Goal: Task Accomplishment & Management: Manage account settings

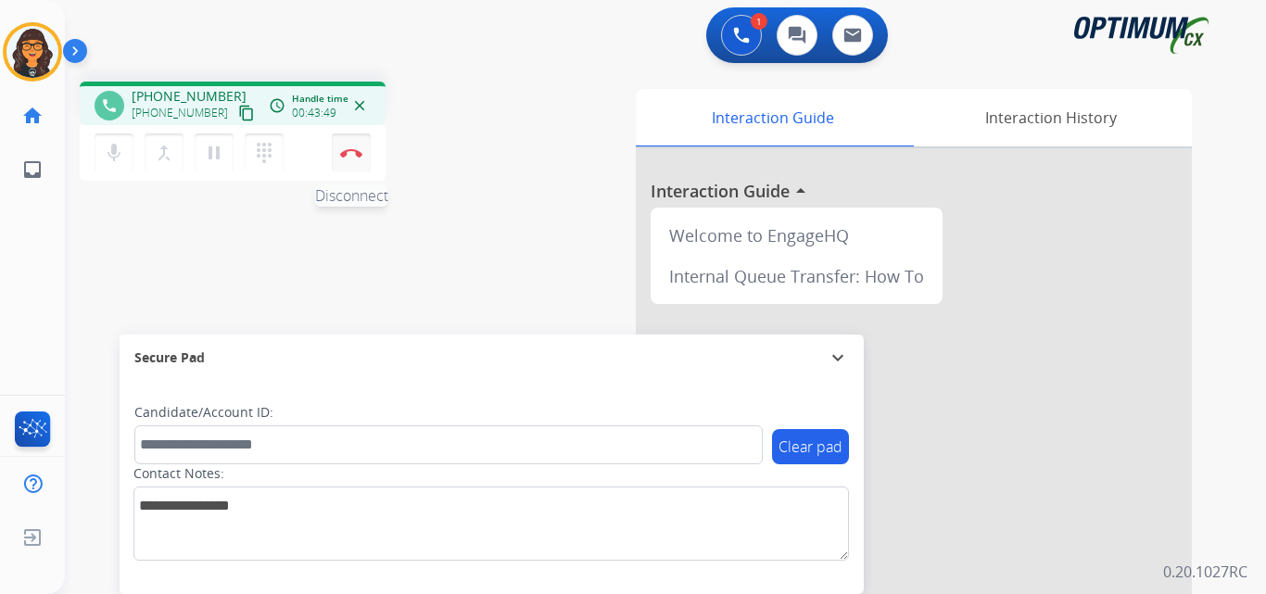
click at [344, 153] on img at bounding box center [351, 152] width 22 height 9
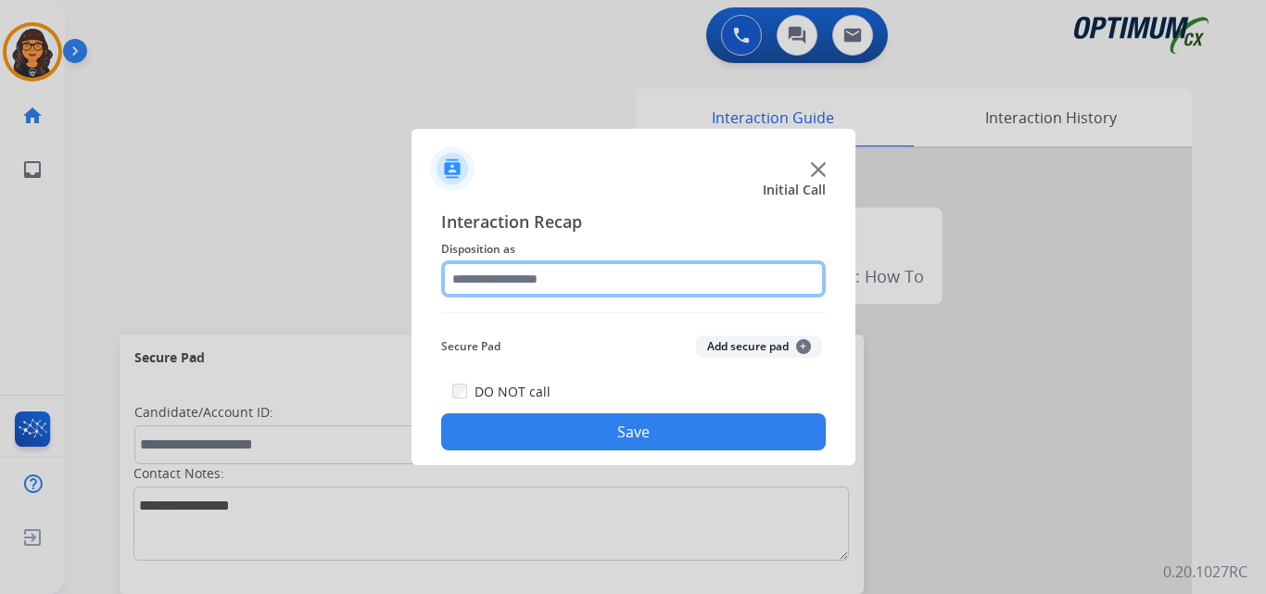
click at [514, 281] on input "text" at bounding box center [633, 278] width 385 height 37
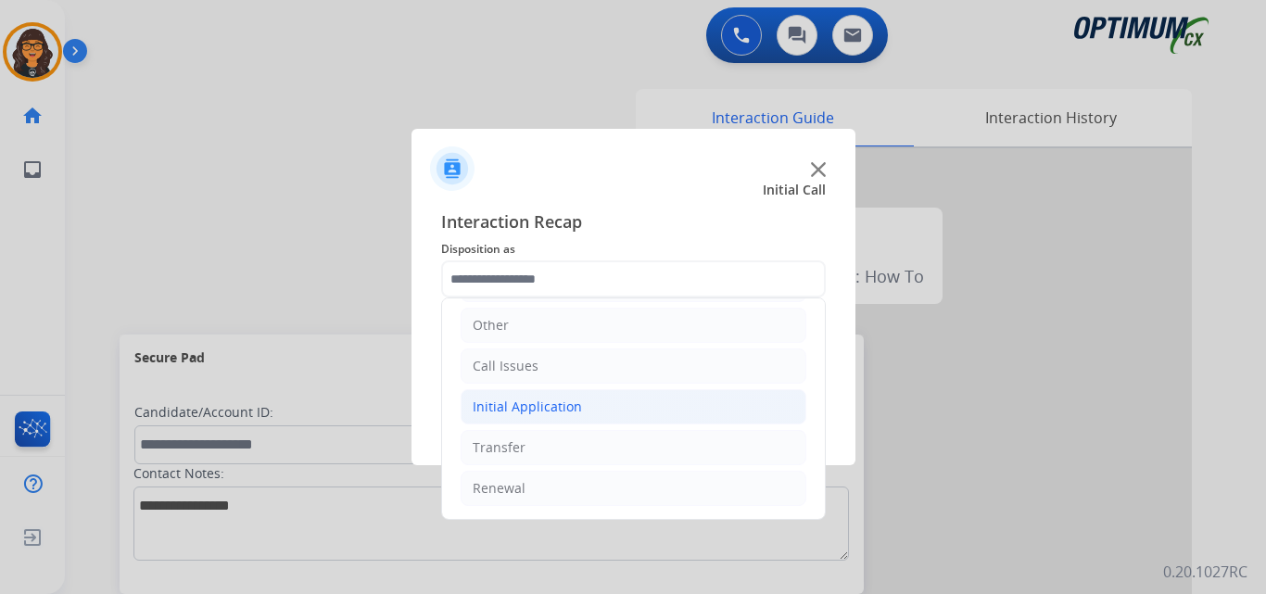
drag, startPoint x: 530, startPoint y: 410, endPoint x: 549, endPoint y: 407, distance: 18.7
click at [531, 410] on div "Initial Application" at bounding box center [527, 407] width 109 height 19
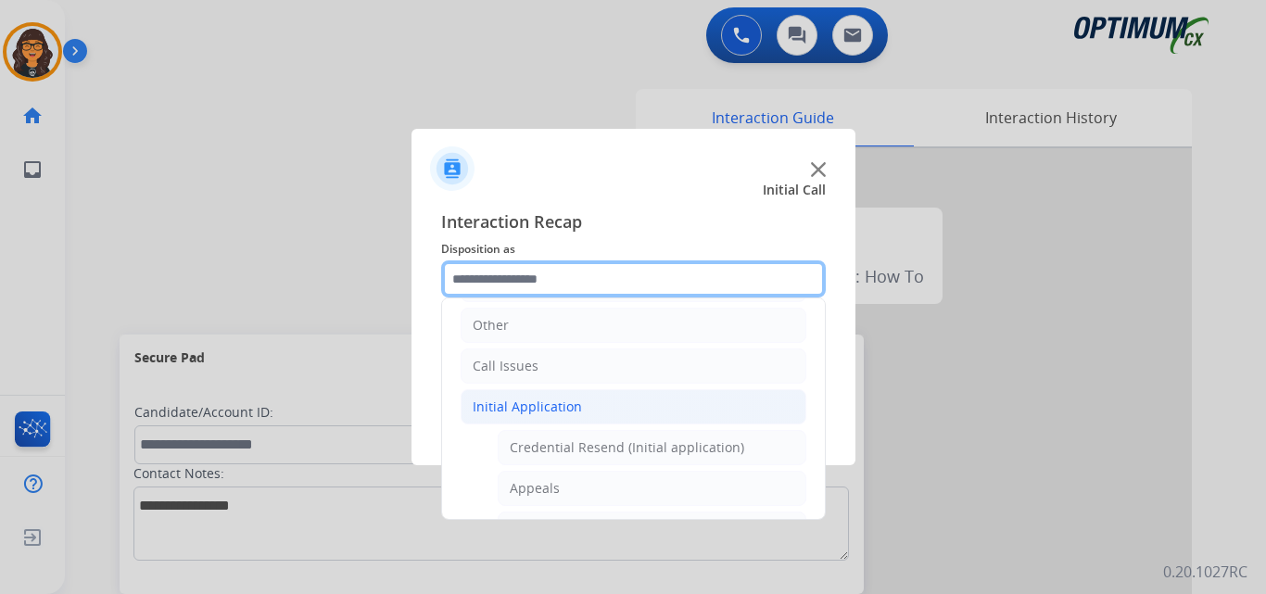
scroll to position [311, 0]
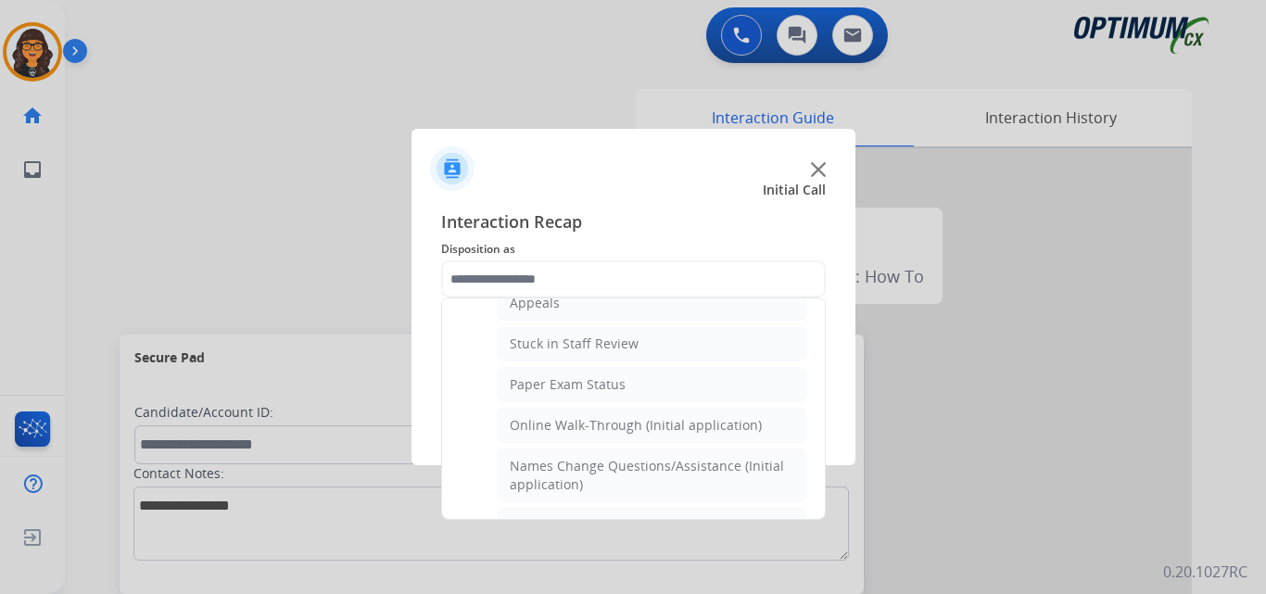
click at [631, 420] on div "Online Walk-Through (Initial application)" at bounding box center [636, 425] width 252 height 19
type input "**********"
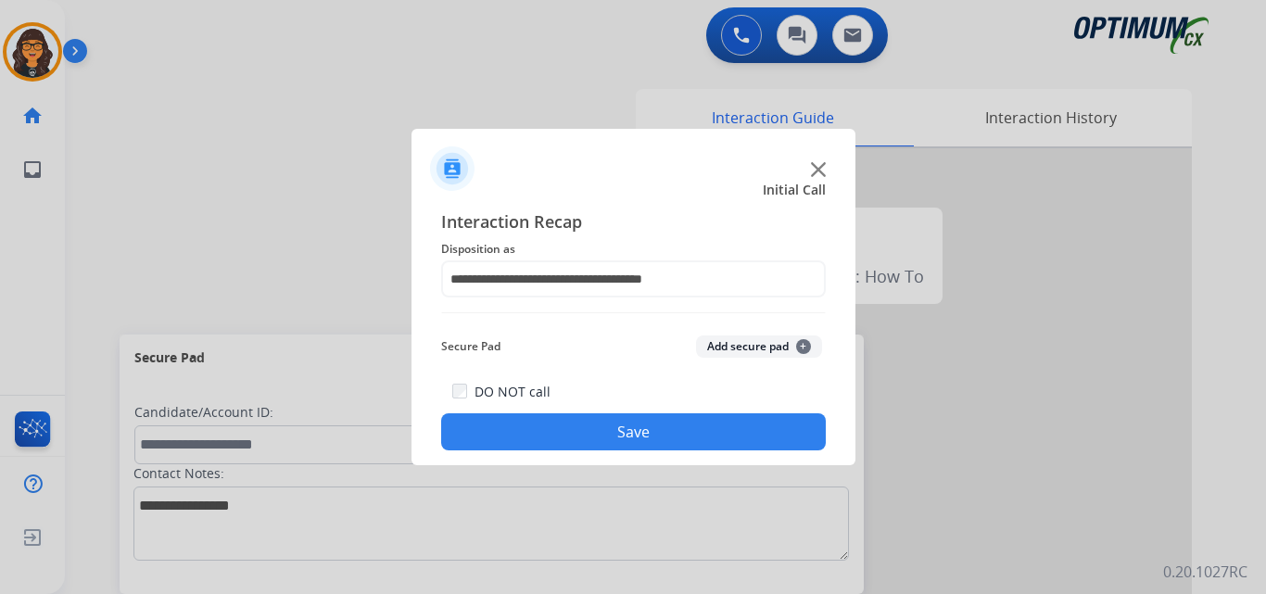
click at [627, 416] on button "Save" at bounding box center [633, 431] width 385 height 37
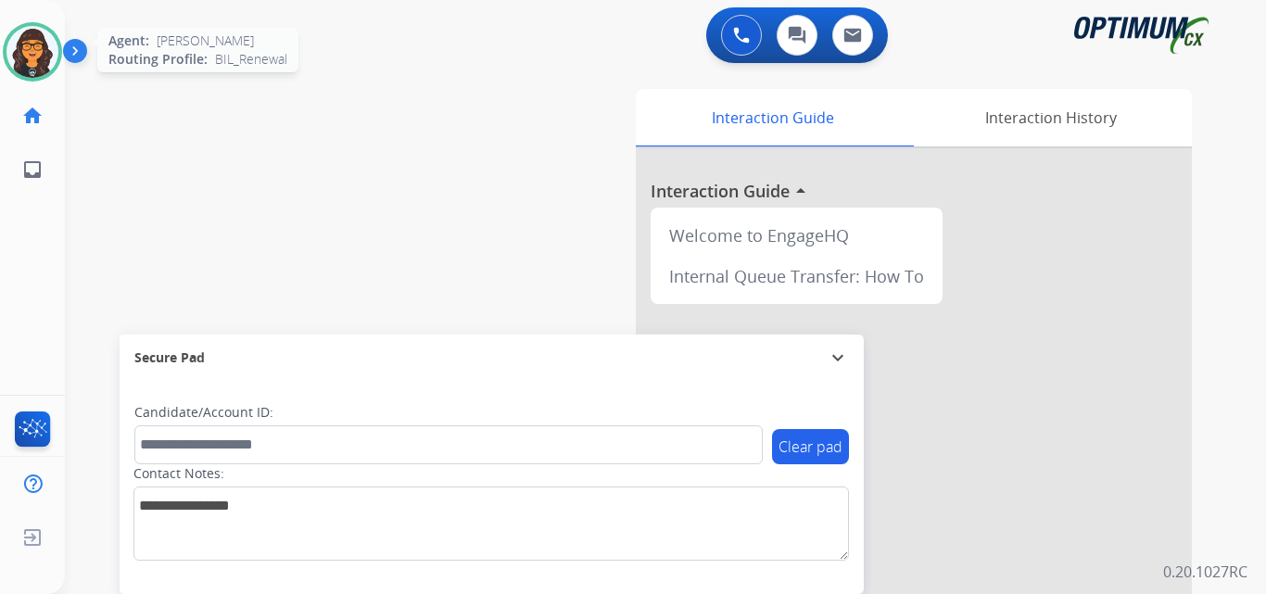
click at [44, 43] on img at bounding box center [32, 52] width 52 height 52
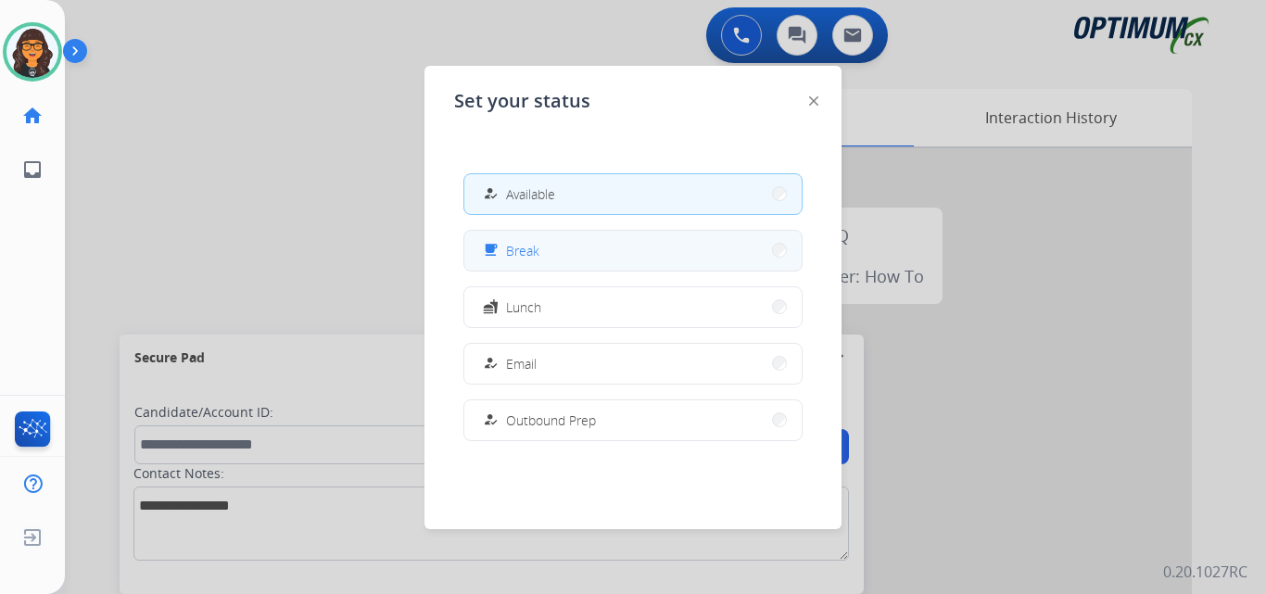
click at [517, 240] on div "free_breakfast Break" at bounding box center [509, 250] width 60 height 22
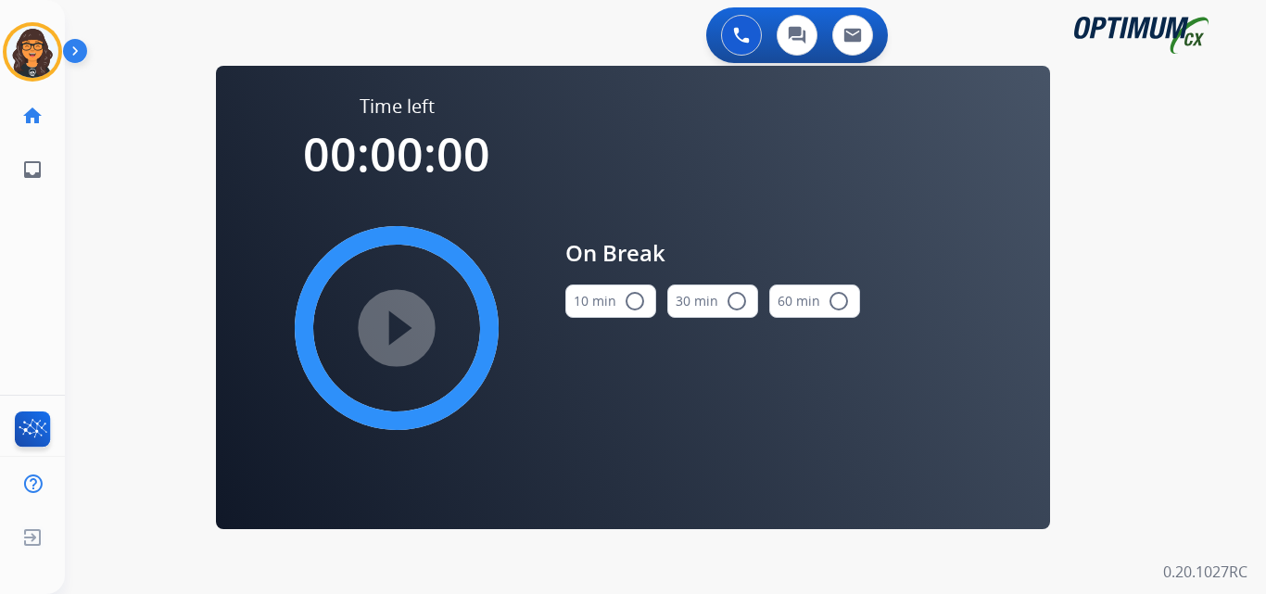
click at [604, 295] on button "10 min radio_button_unchecked" at bounding box center [610, 301] width 91 height 33
click at [400, 320] on mat-icon "play_circle_filled" at bounding box center [397, 328] width 22 height 22
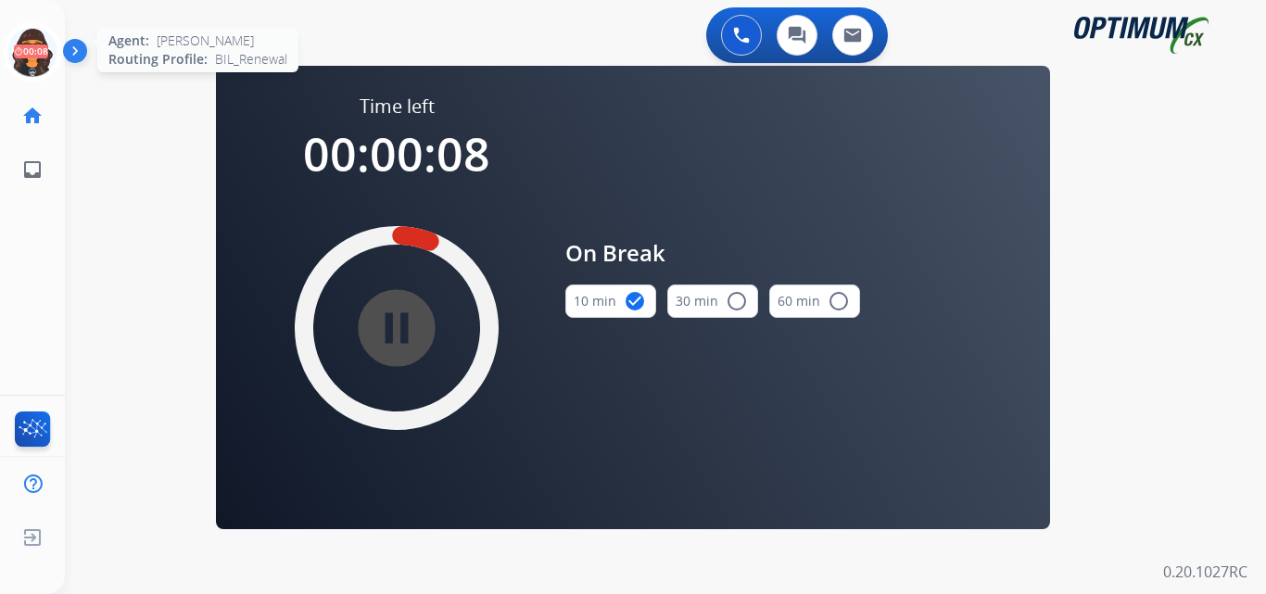
click at [35, 55] on icon at bounding box center [33, 52] width 60 height 60
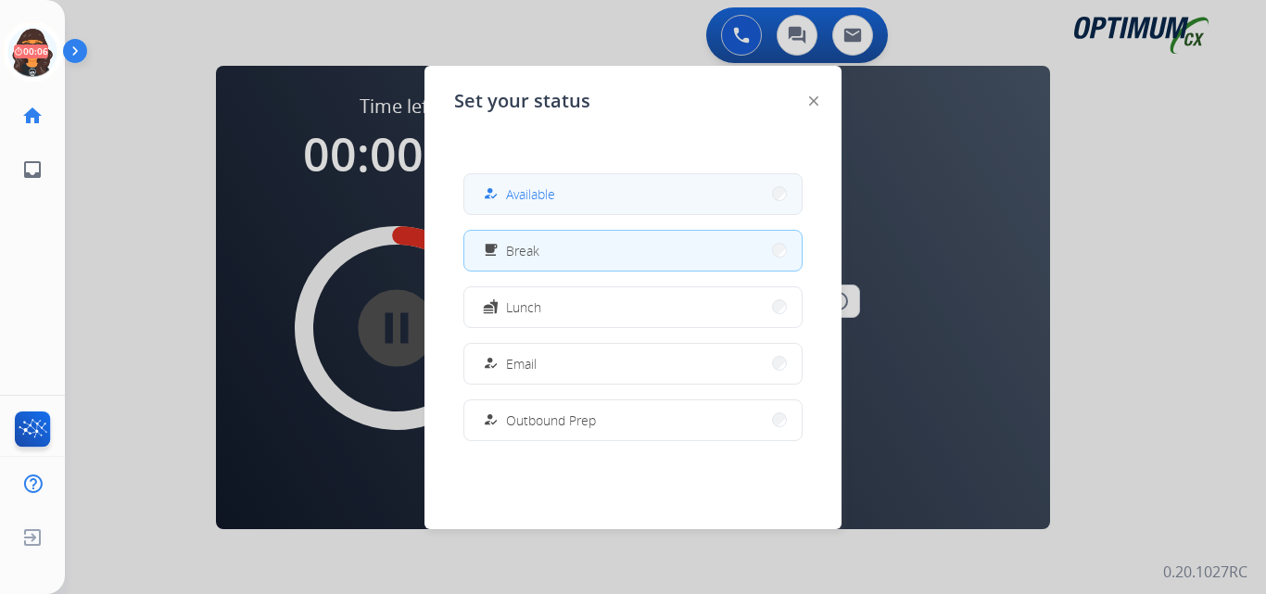
click at [543, 188] on span "Available" at bounding box center [530, 193] width 49 height 19
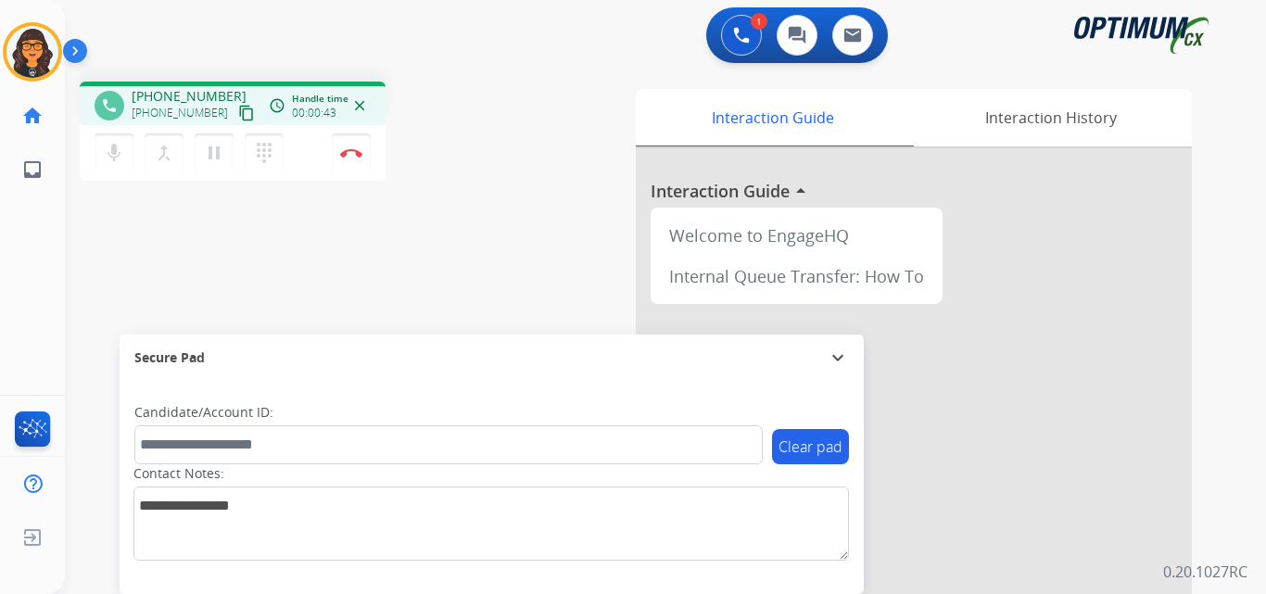
click at [238, 106] on mat-icon "content_copy" at bounding box center [246, 113] width 17 height 17
click at [346, 159] on button "Disconnect" at bounding box center [351, 152] width 39 height 39
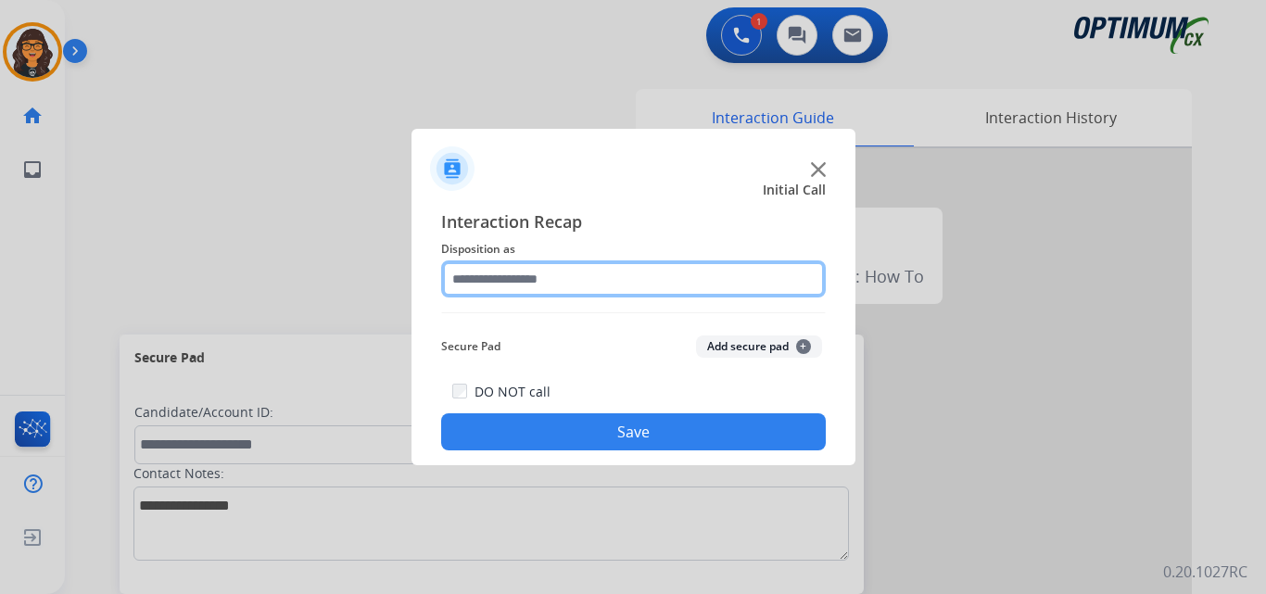
click at [514, 281] on input "text" at bounding box center [633, 278] width 385 height 37
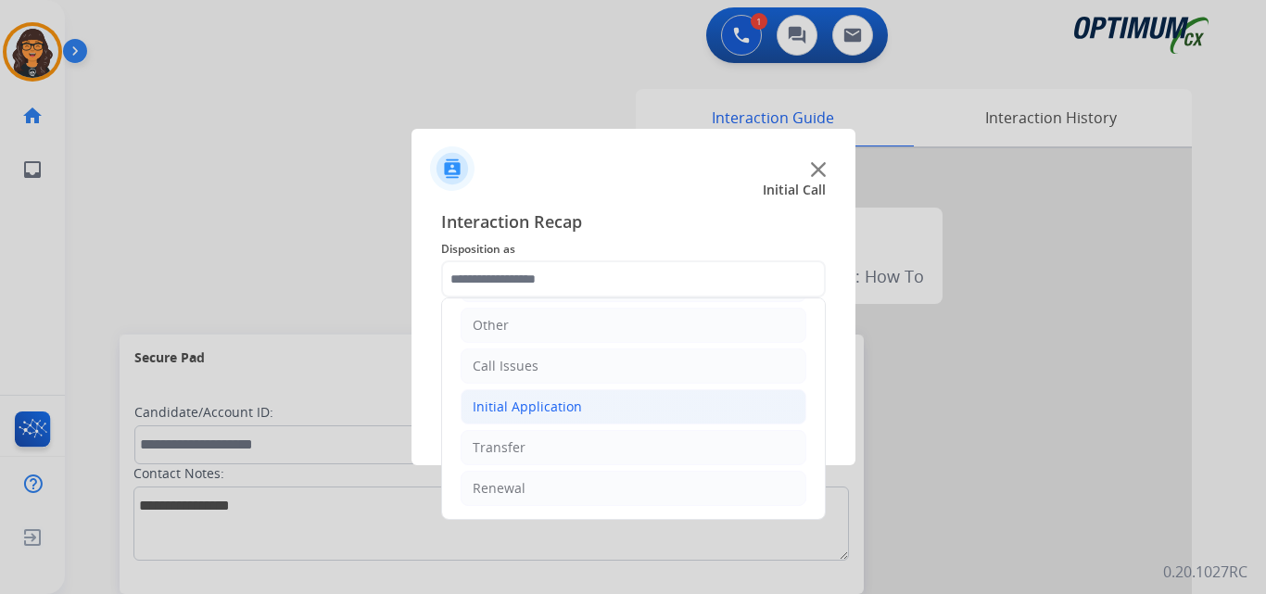
click at [541, 414] on div "Initial Application" at bounding box center [527, 407] width 109 height 19
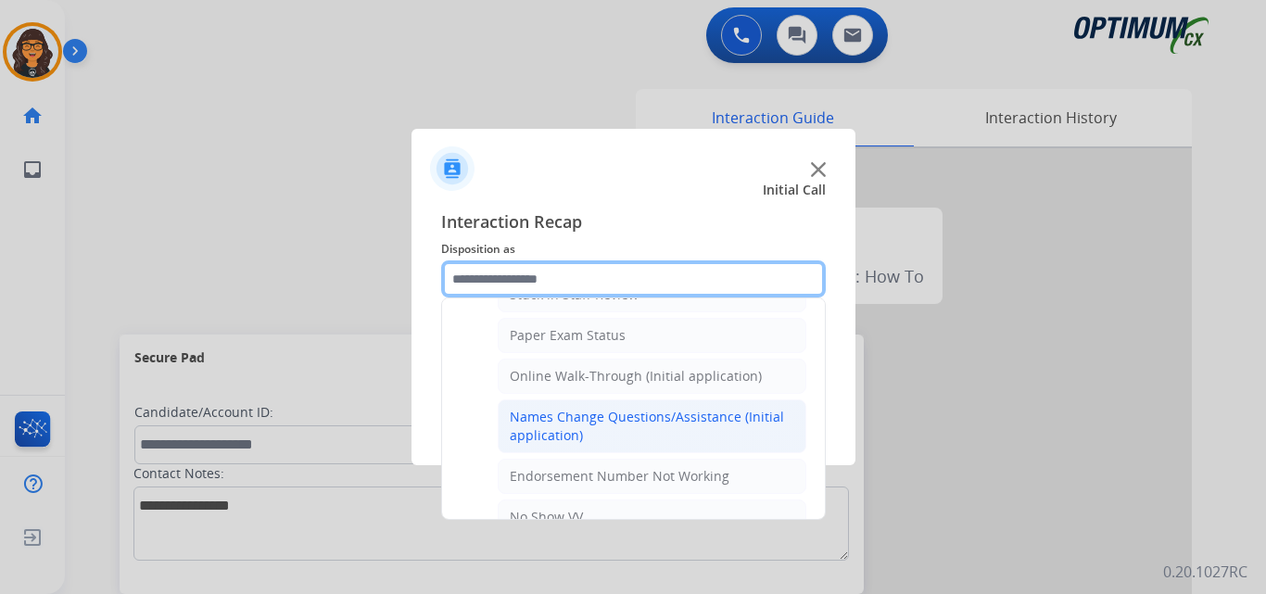
scroll to position [404, 0]
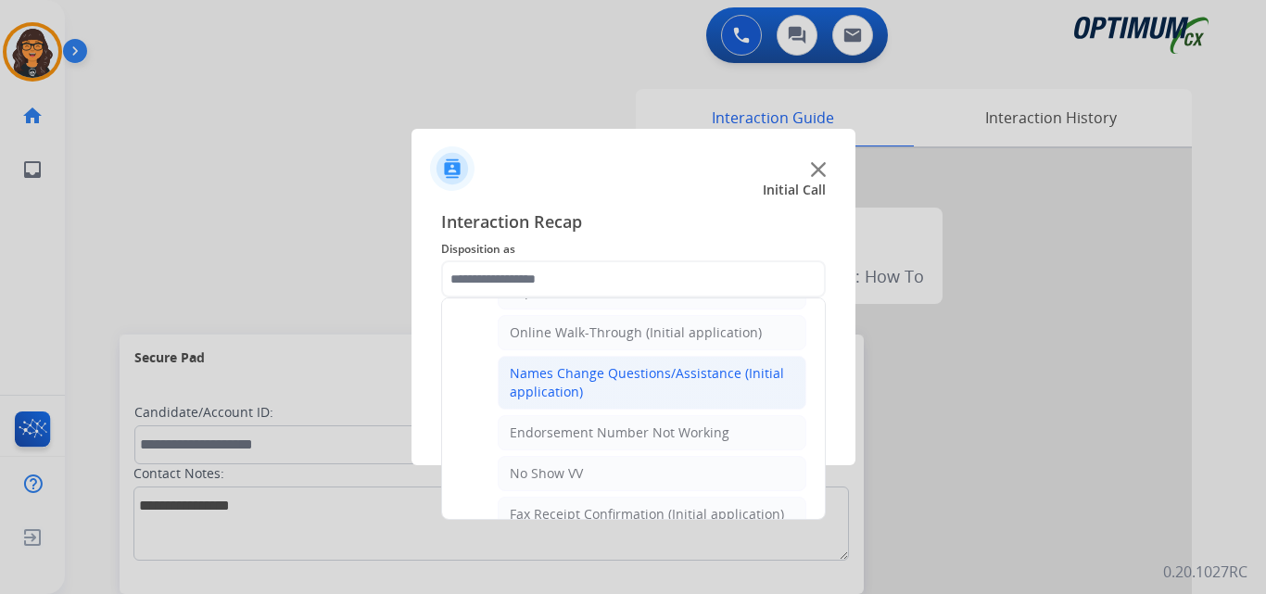
click at [545, 380] on div "Names Change Questions/Assistance (Initial application)" at bounding box center [652, 382] width 285 height 37
type input "**********"
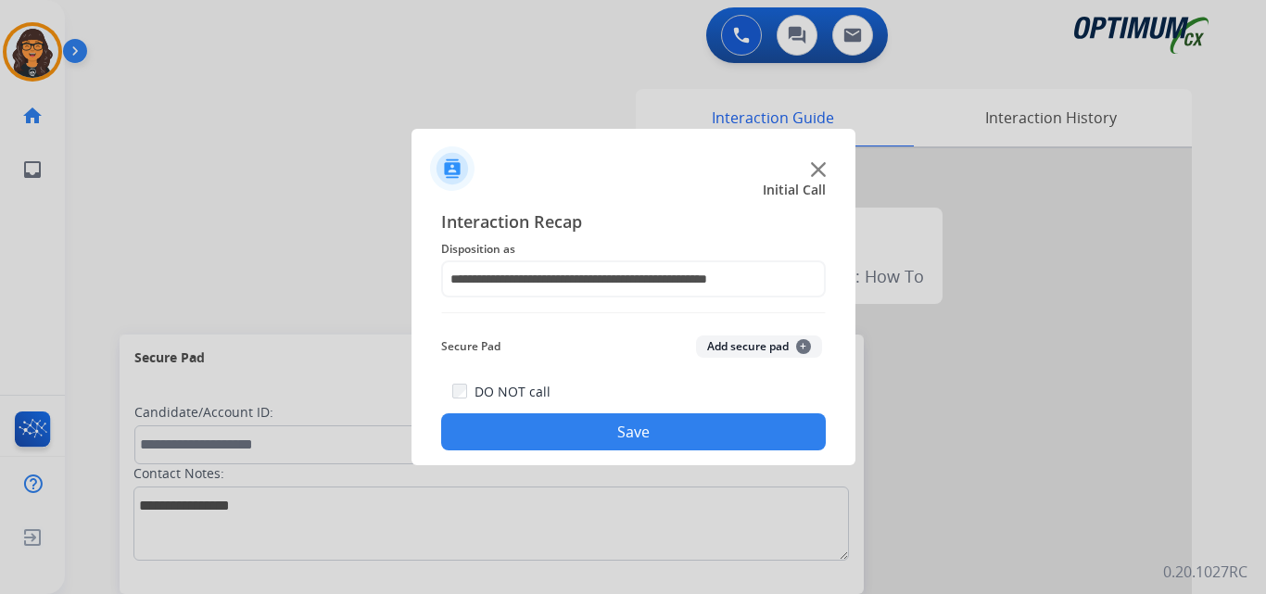
click at [583, 431] on button "Save" at bounding box center [633, 431] width 385 height 37
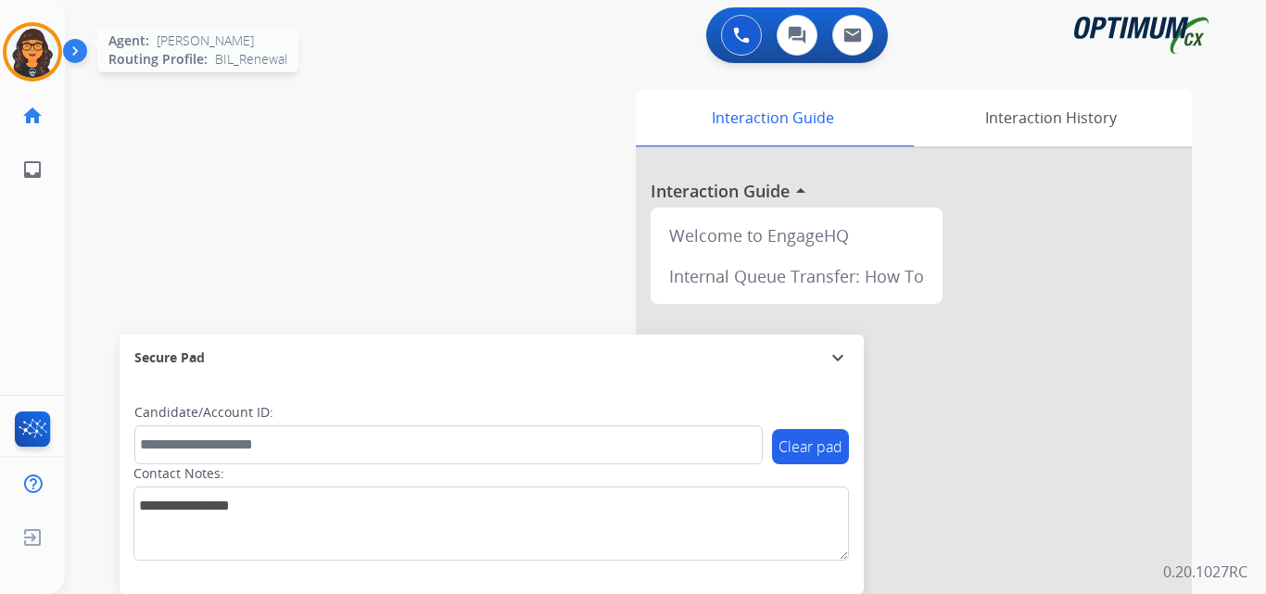
click at [19, 49] on img at bounding box center [32, 52] width 52 height 52
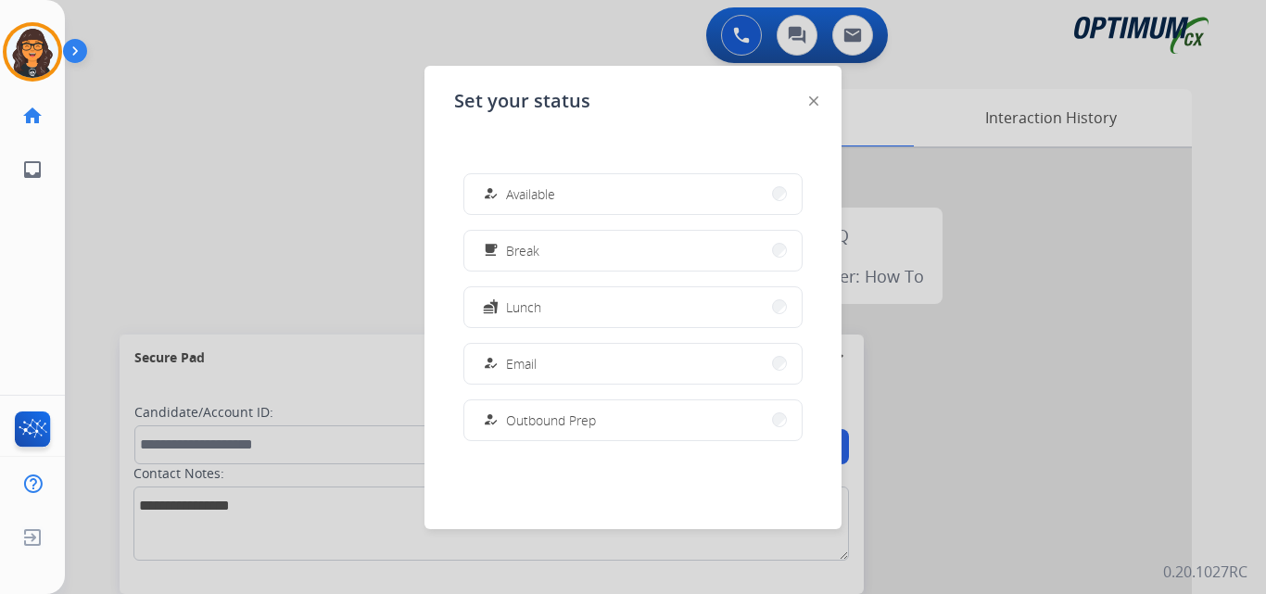
click at [545, 185] on span "Available" at bounding box center [530, 193] width 49 height 19
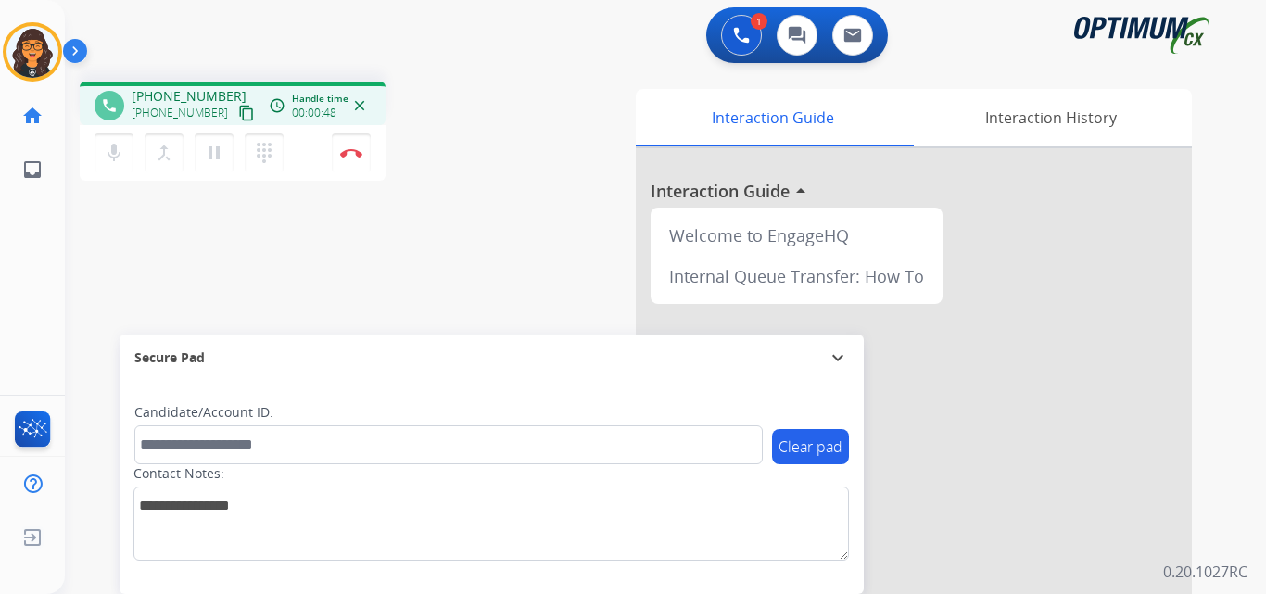
click at [238, 112] on mat-icon "content_copy" at bounding box center [246, 113] width 17 height 17
drag, startPoint x: 223, startPoint y: 113, endPoint x: 240, endPoint y: 52, distance: 63.4
click at [238, 113] on mat-icon "content_copy" at bounding box center [246, 113] width 17 height 17
click at [353, 157] on button "Disconnect" at bounding box center [351, 152] width 39 height 39
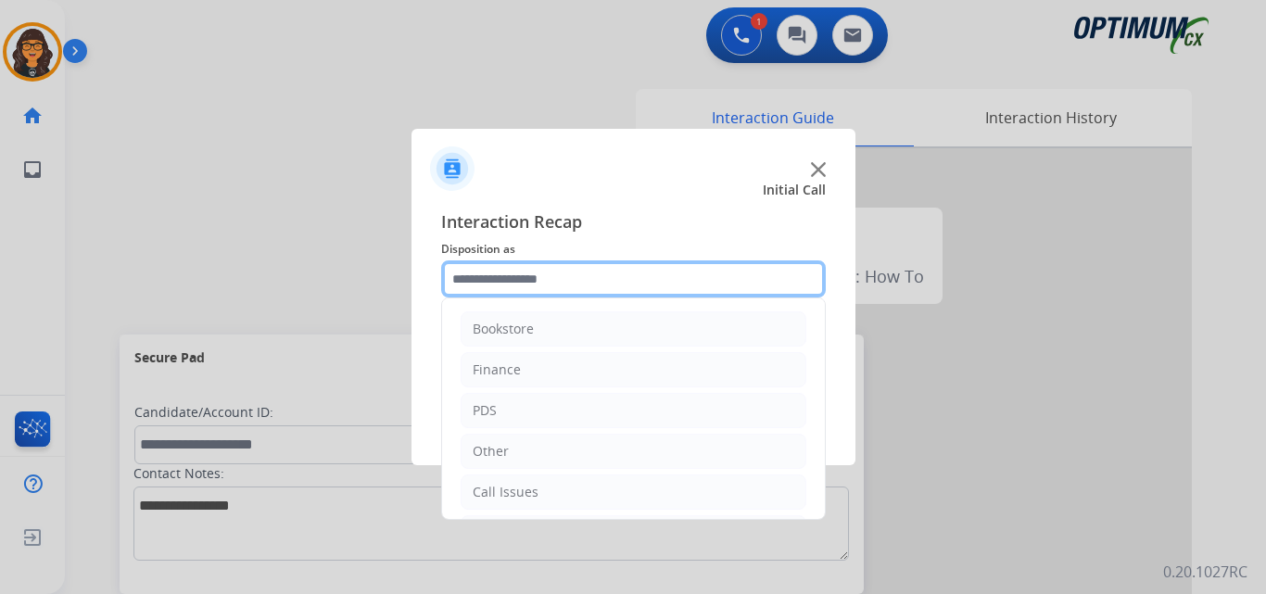
click at [507, 280] on input "text" at bounding box center [633, 278] width 385 height 37
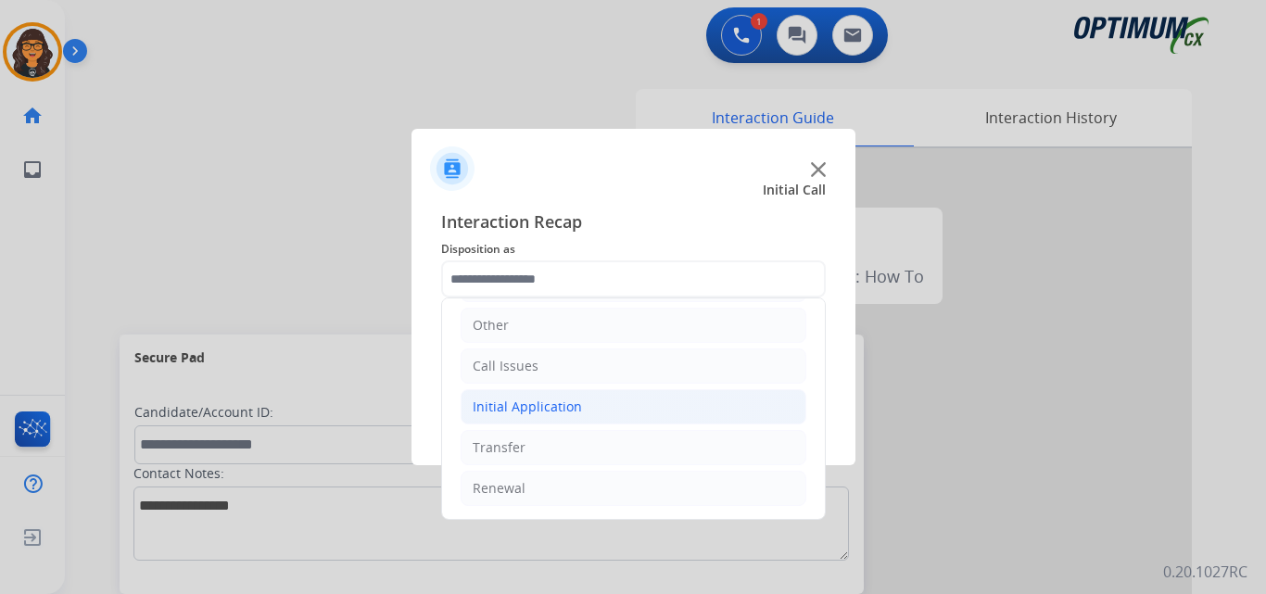
click at [524, 405] on div "Initial Application" at bounding box center [527, 407] width 109 height 19
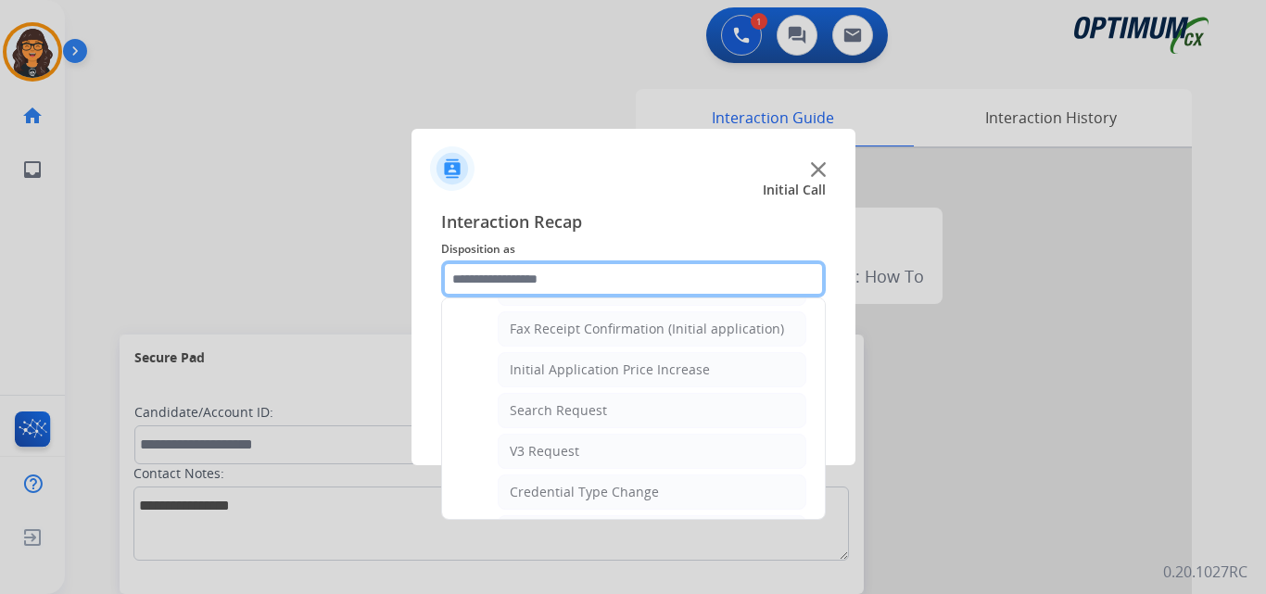
scroll to position [682, 0]
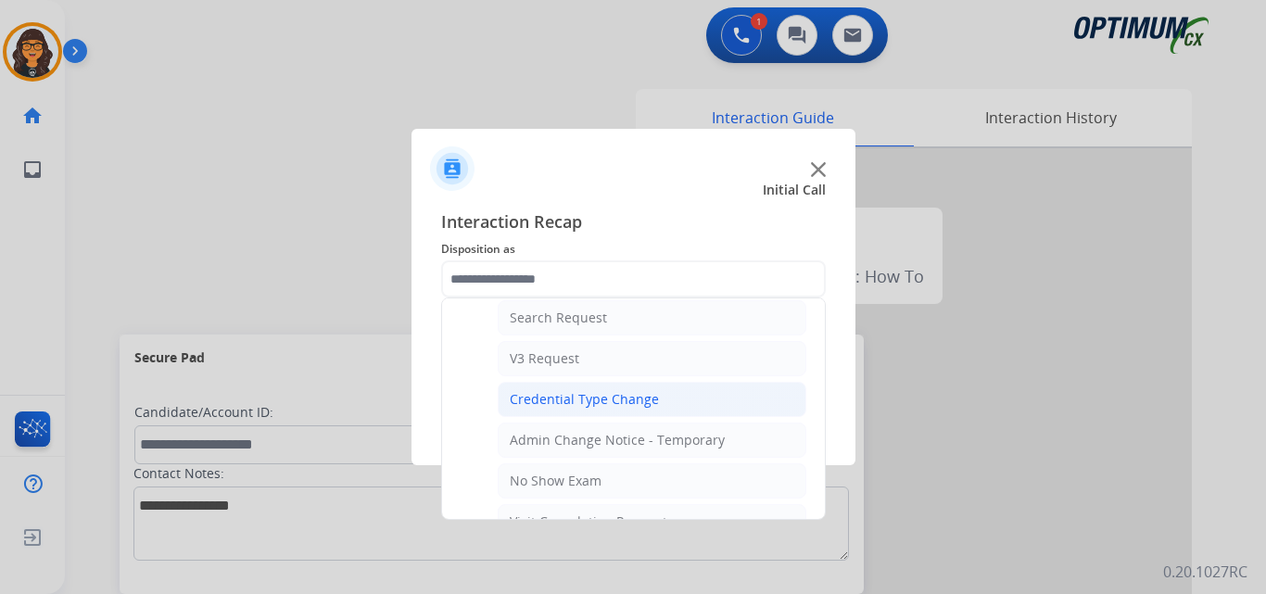
click at [610, 399] on div "Credential Type Change" at bounding box center [584, 399] width 149 height 19
type input "**********"
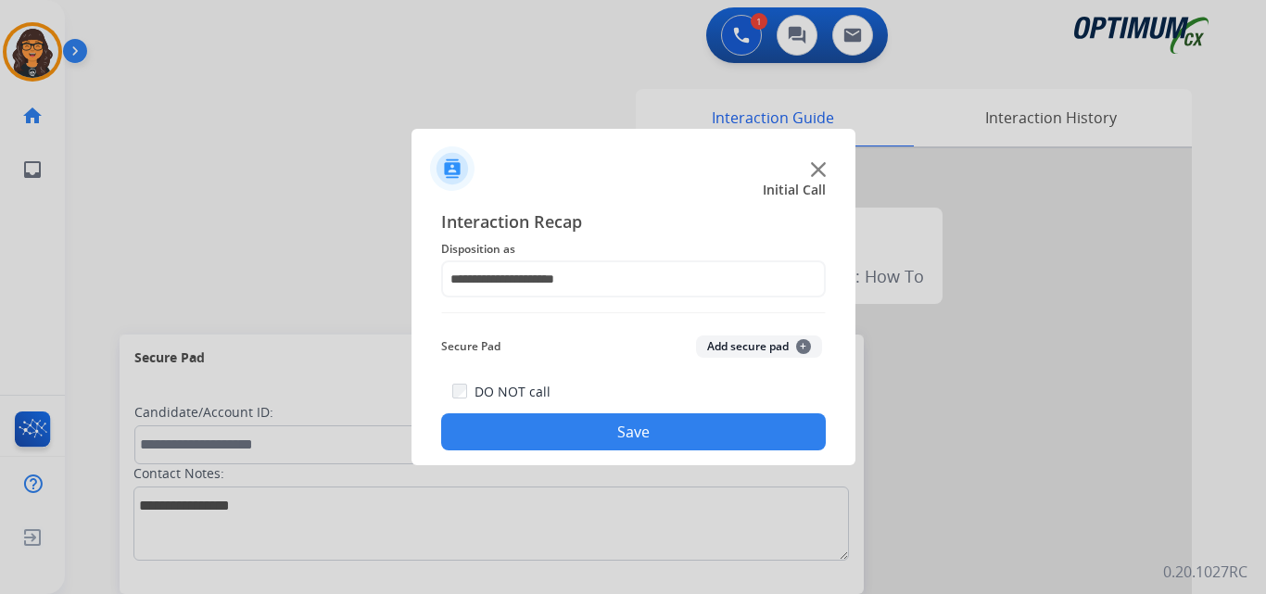
drag, startPoint x: 614, startPoint y: 426, endPoint x: 459, endPoint y: 284, distance: 210.6
click at [615, 426] on button "Save" at bounding box center [633, 431] width 385 height 37
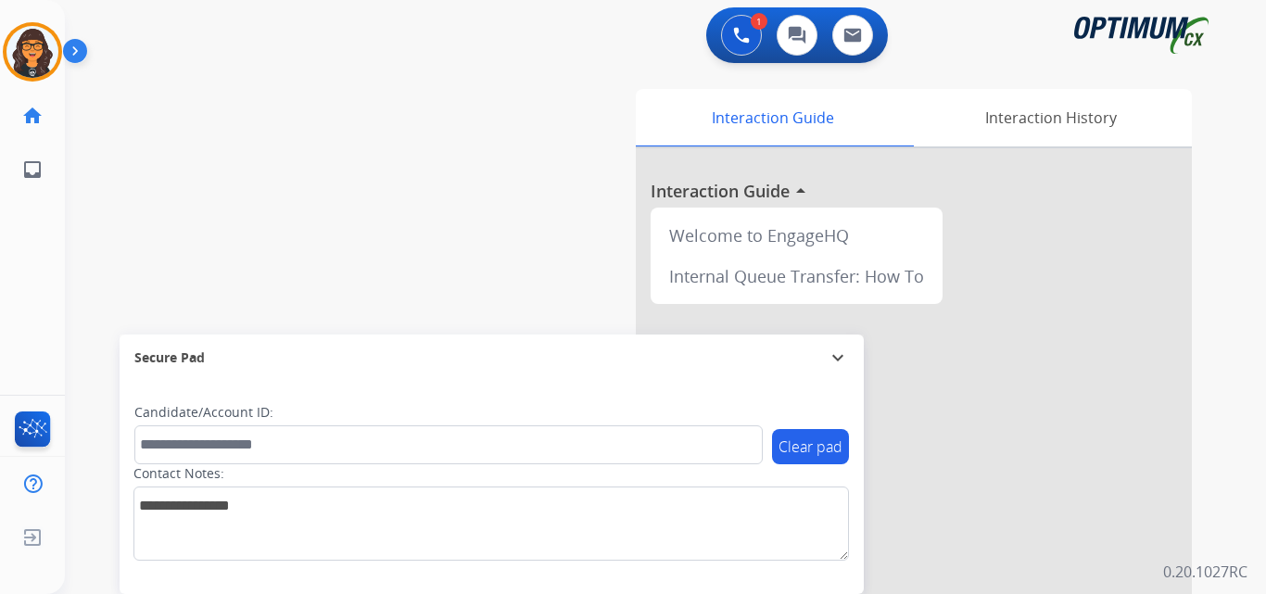
drag, startPoint x: 19, startPoint y: 44, endPoint x: 97, endPoint y: 65, distance: 81.4
click at [19, 44] on img at bounding box center [32, 52] width 52 height 52
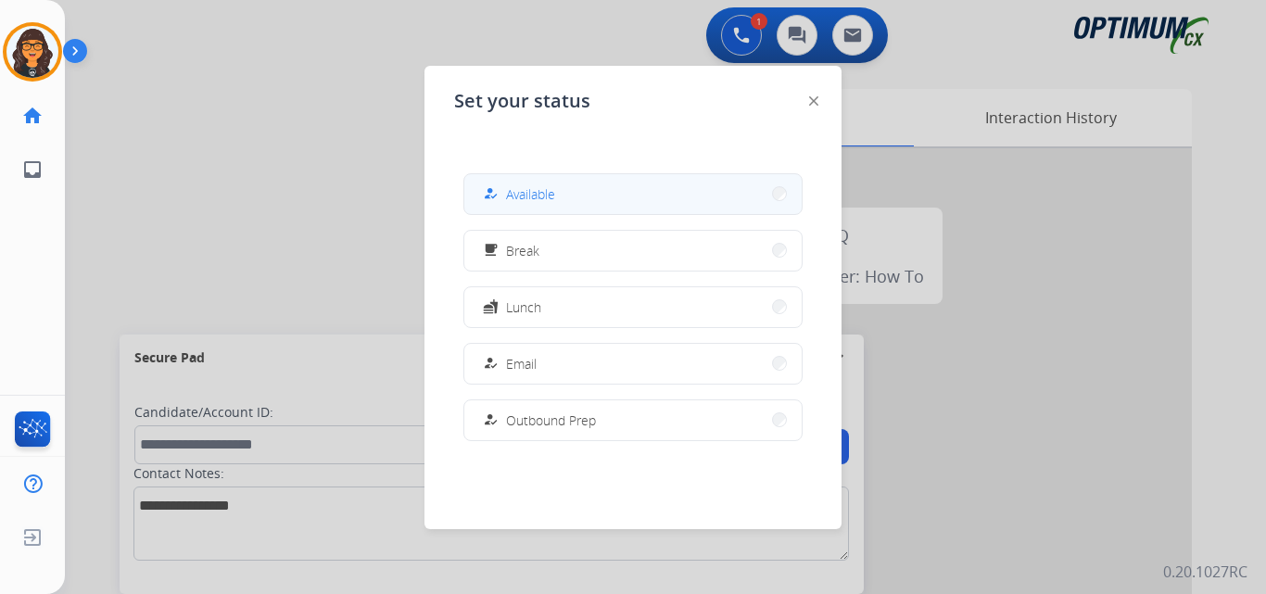
click at [501, 182] on button "how_to_reg Available" at bounding box center [632, 194] width 337 height 40
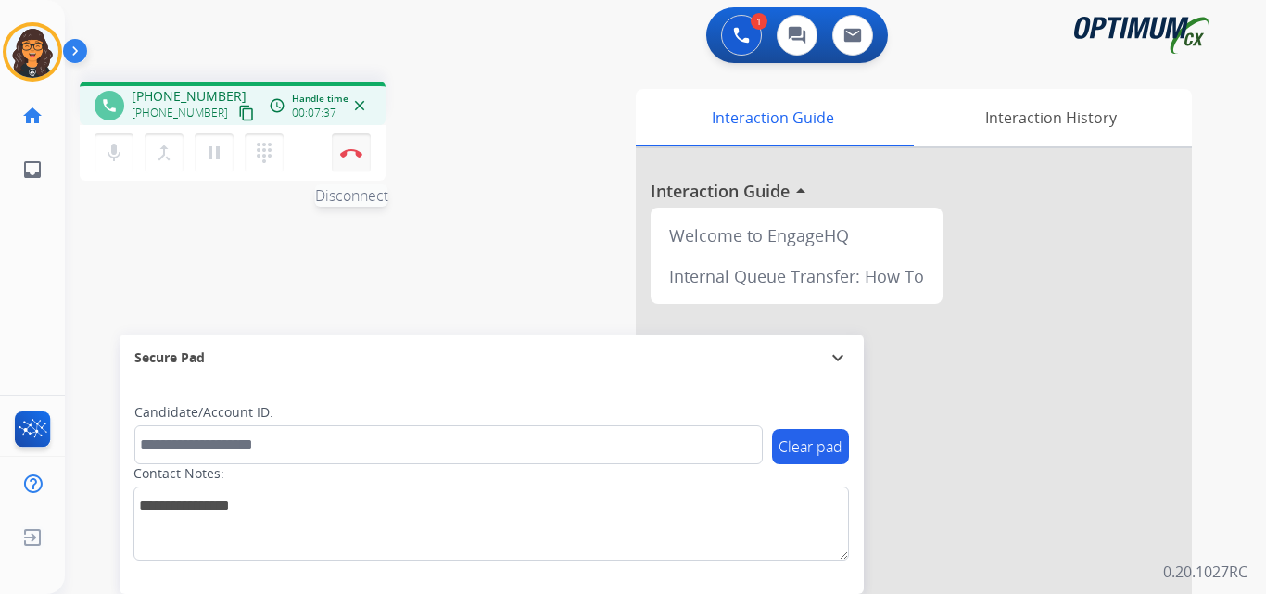
click at [356, 146] on button "Disconnect" at bounding box center [351, 152] width 39 height 39
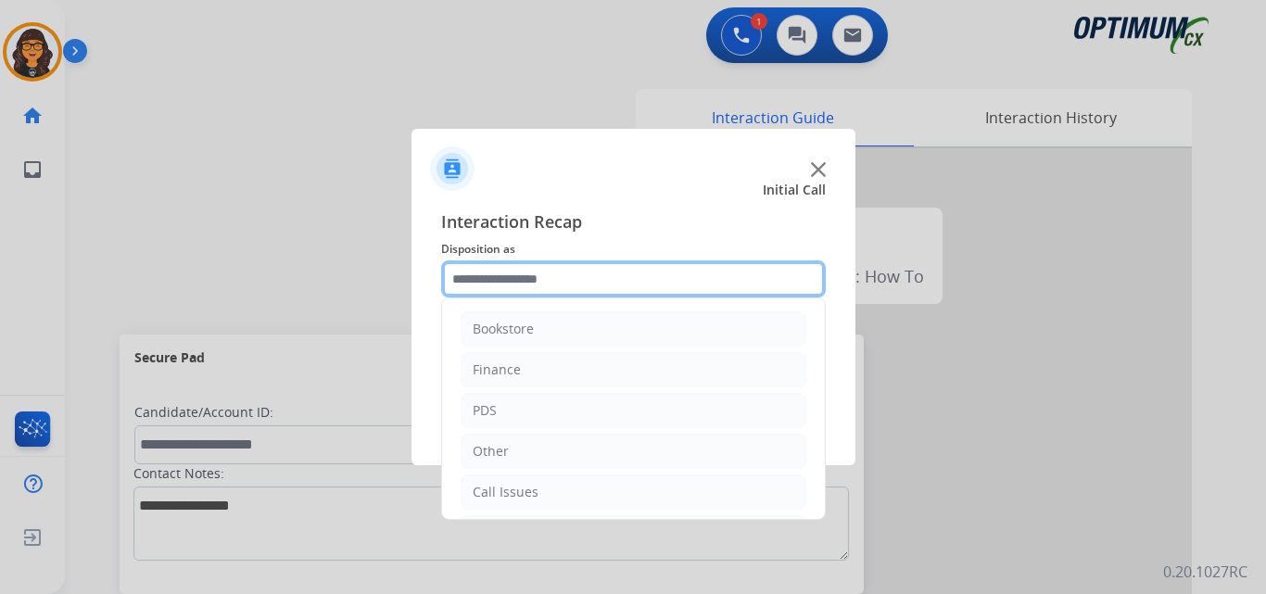
drag, startPoint x: 538, startPoint y: 274, endPoint x: 521, endPoint y: 270, distance: 17.3
click at [521, 270] on input "text" at bounding box center [633, 278] width 385 height 37
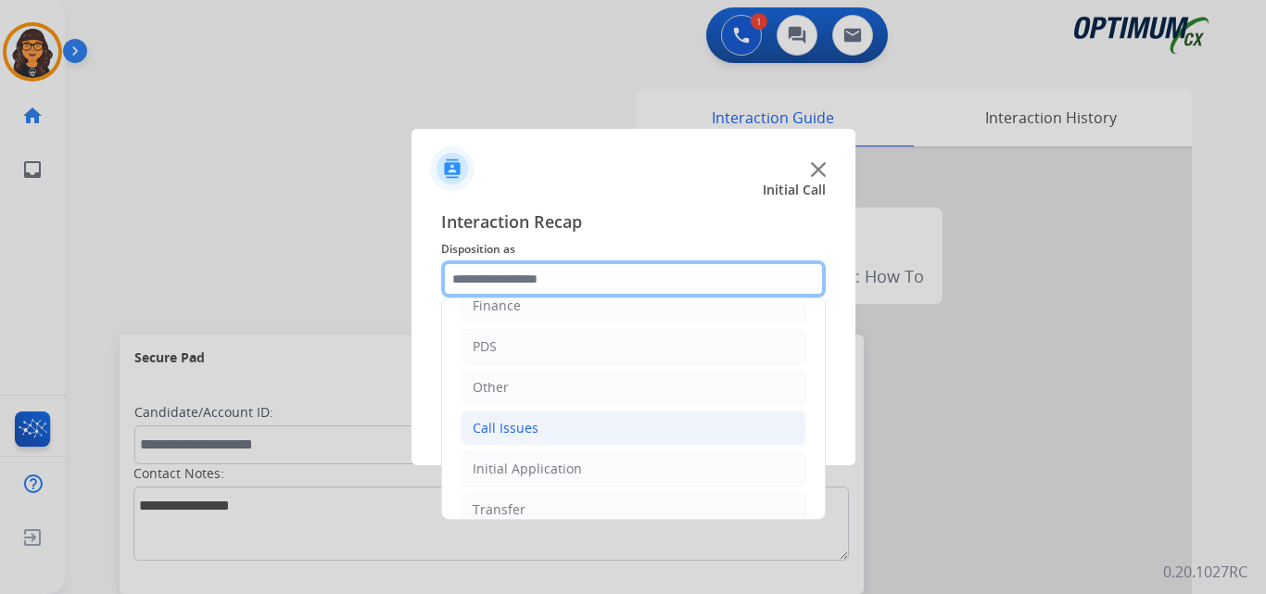
scroll to position [93, 0]
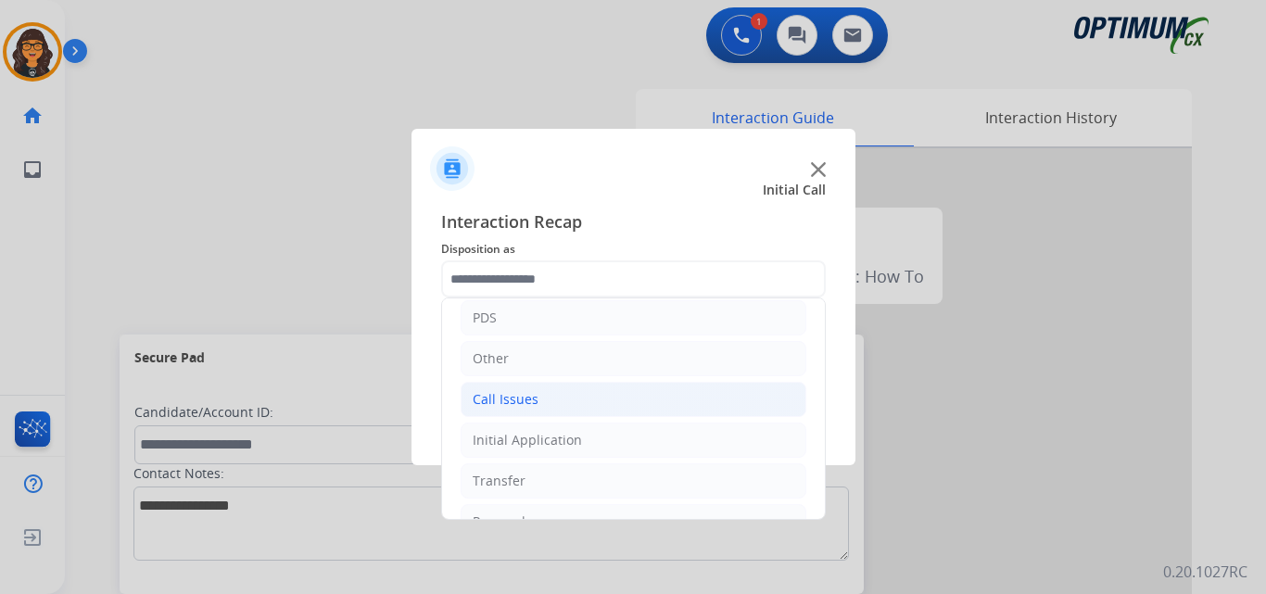
click at [500, 399] on div "Call Issues" at bounding box center [506, 399] width 66 height 19
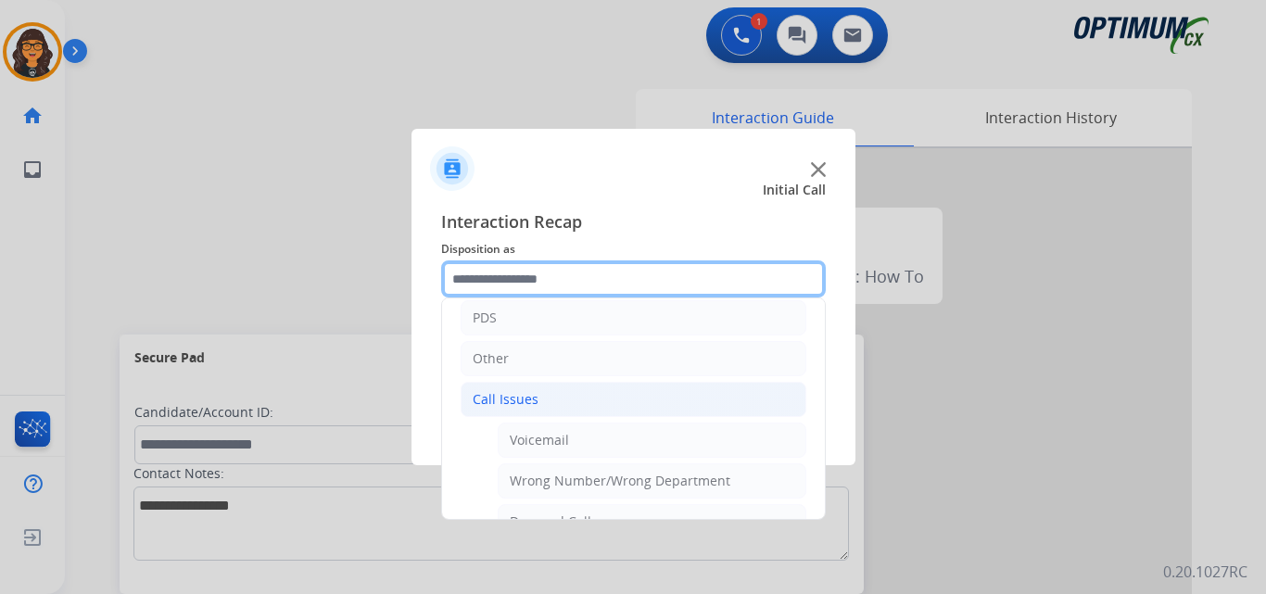
scroll to position [185, 0]
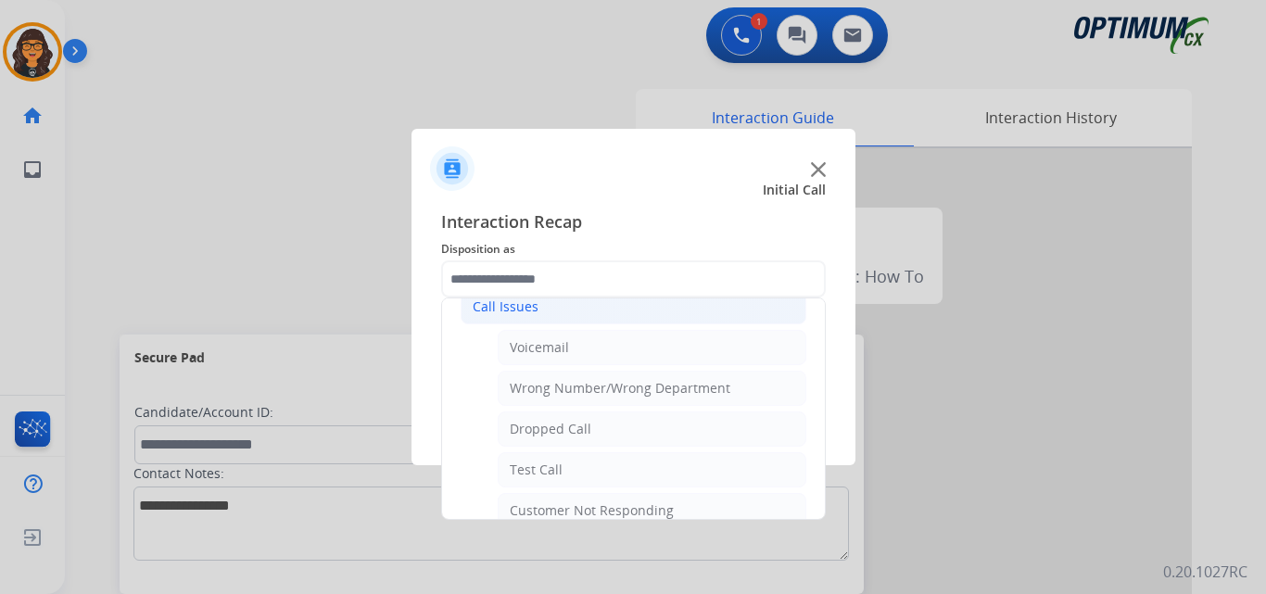
click at [659, 387] on div "Wrong Number/Wrong Department" at bounding box center [620, 388] width 221 height 19
type input "**********"
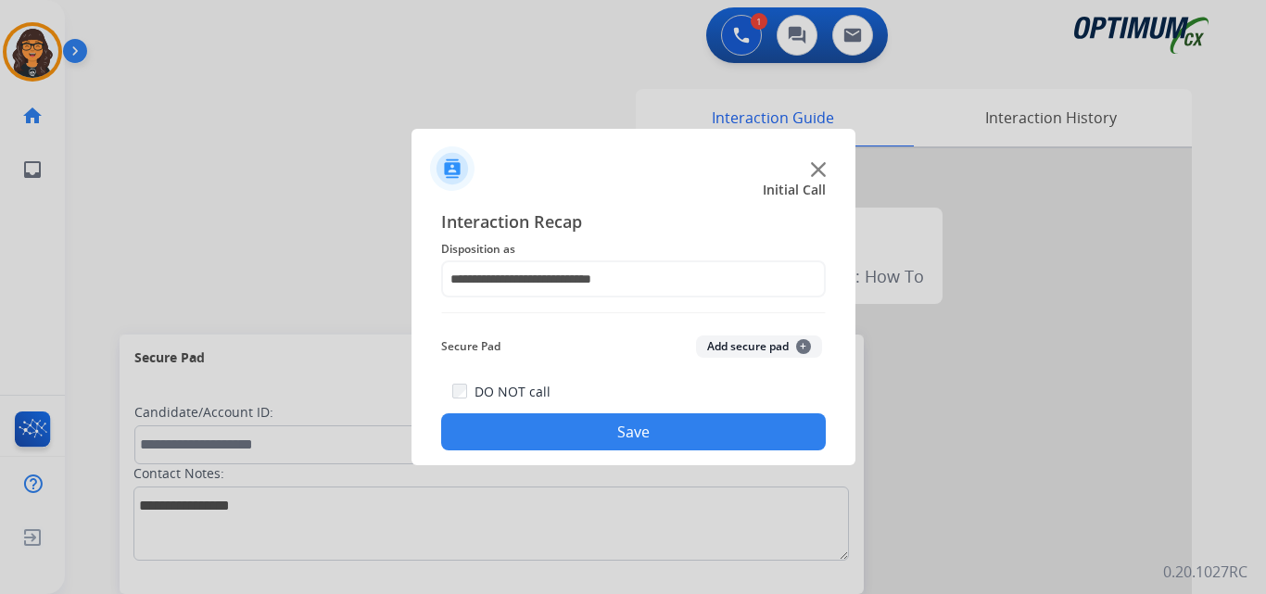
click at [613, 446] on button "Save" at bounding box center [633, 431] width 385 height 37
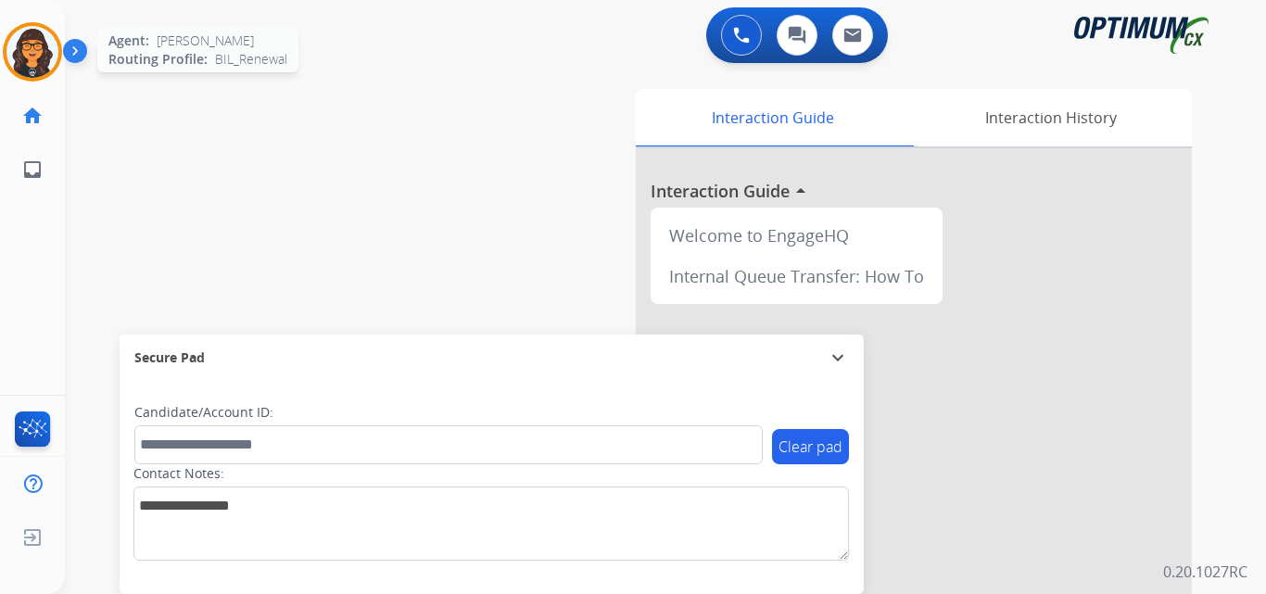
click at [23, 39] on img at bounding box center [32, 52] width 52 height 52
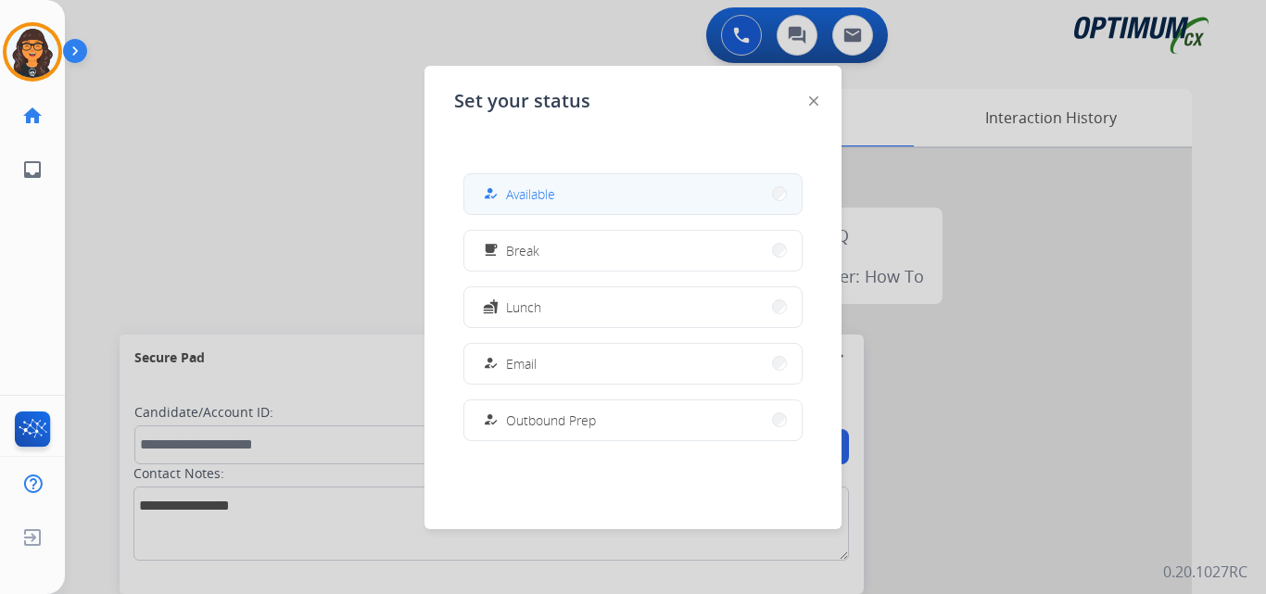
click at [527, 184] on span "Available" at bounding box center [530, 193] width 49 height 19
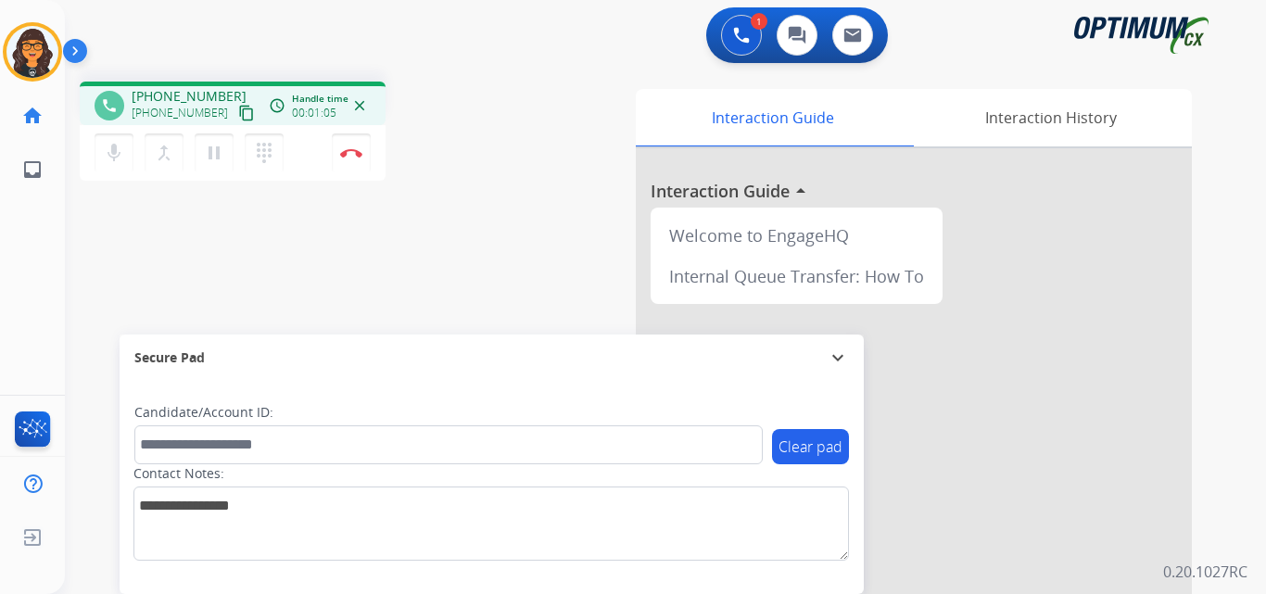
click at [238, 115] on mat-icon "content_copy" at bounding box center [246, 113] width 17 height 17
click at [353, 153] on img at bounding box center [351, 152] width 22 height 9
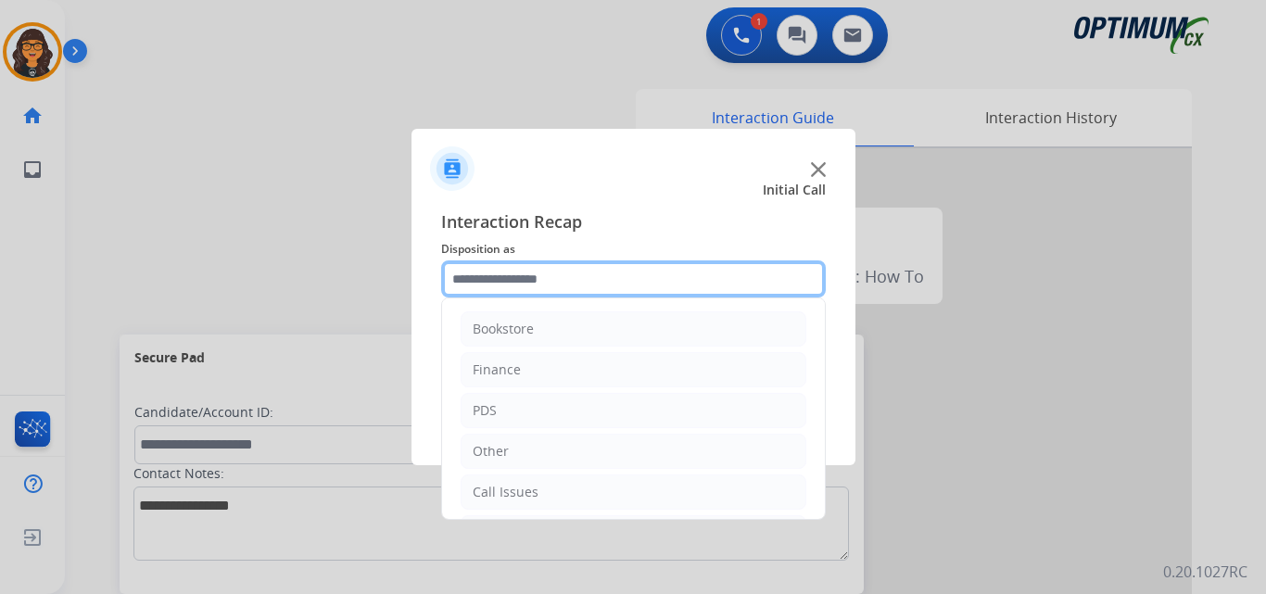
click at [542, 281] on input "text" at bounding box center [633, 278] width 385 height 37
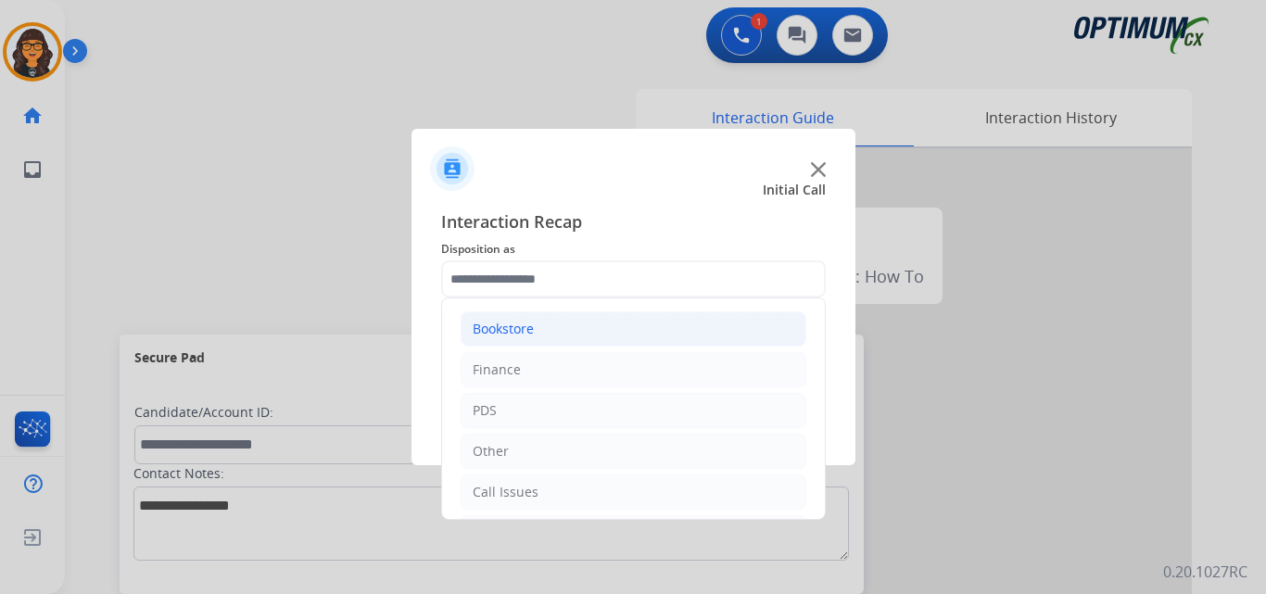
click at [506, 330] on div "Bookstore" at bounding box center [503, 329] width 61 height 19
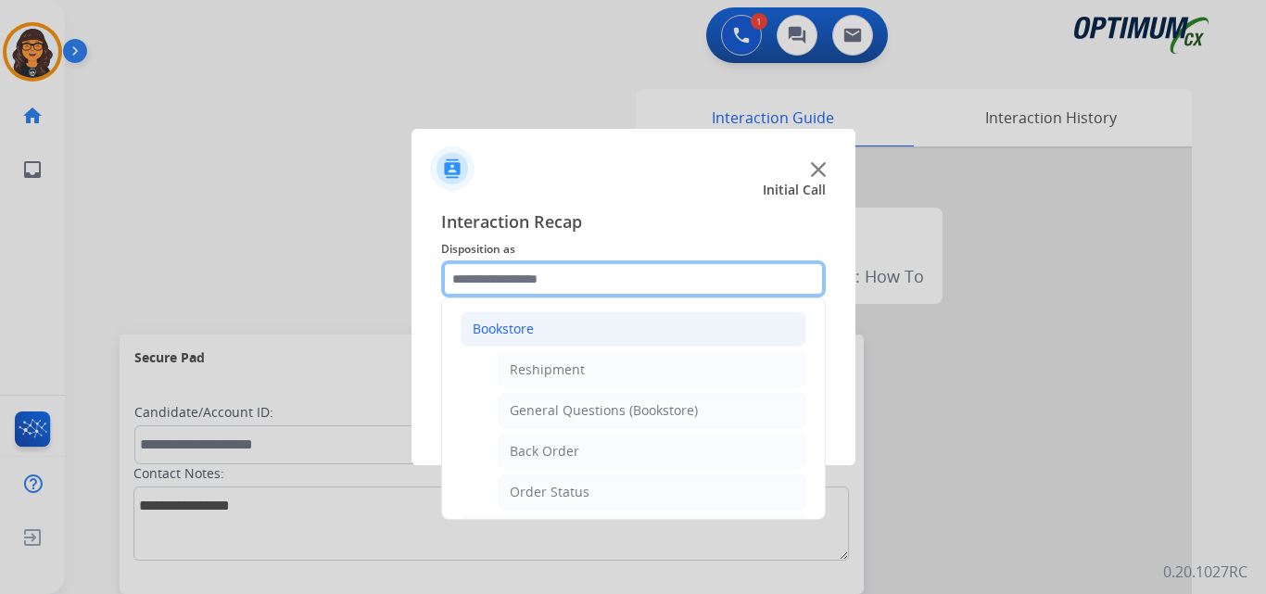
scroll to position [93, 0]
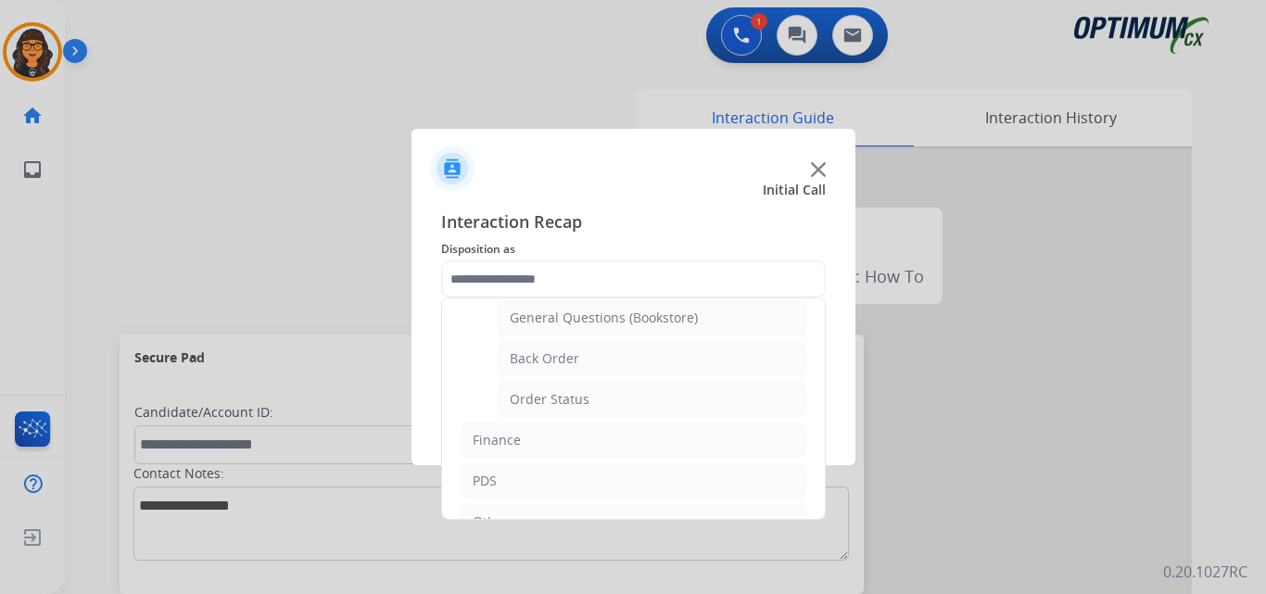
click at [545, 399] on div "Order Status" at bounding box center [550, 399] width 80 height 19
type input "**********"
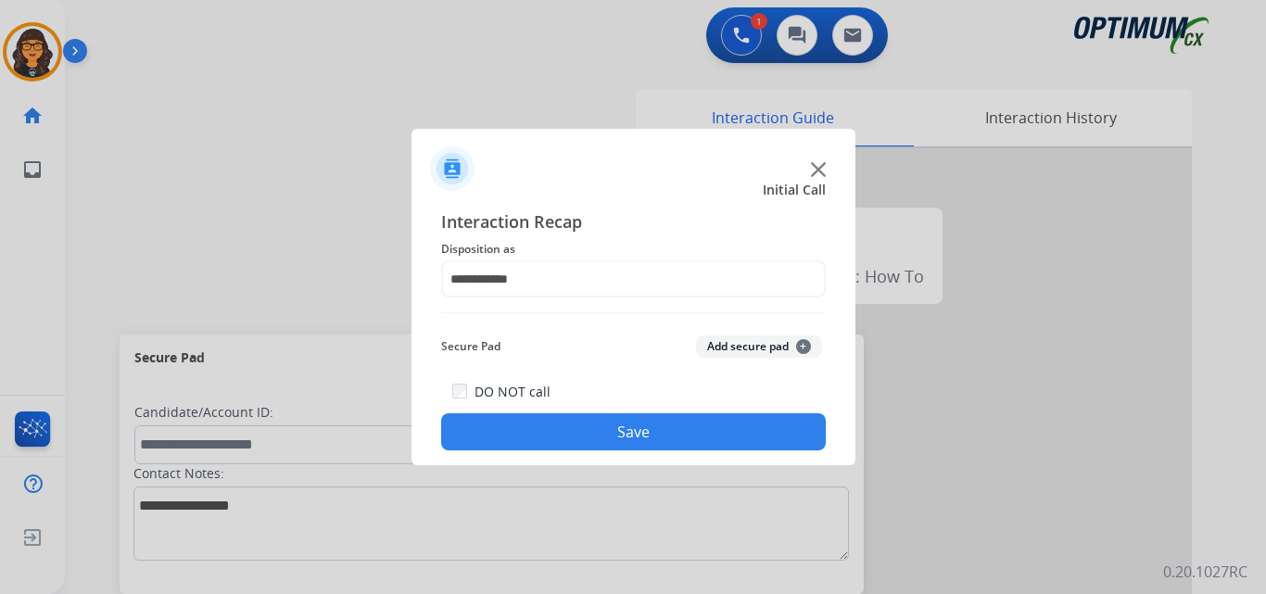
drag, startPoint x: 557, startPoint y: 437, endPoint x: 522, endPoint y: 398, distance: 52.5
click at [559, 439] on button "Save" at bounding box center [633, 431] width 385 height 37
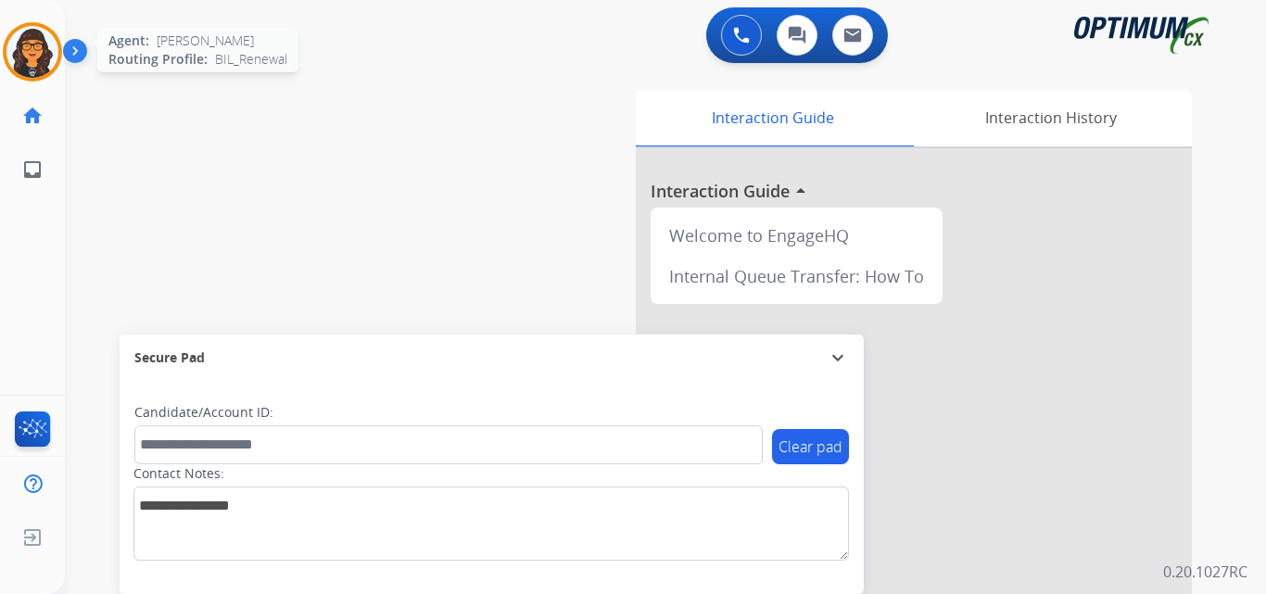
click at [49, 31] on div at bounding box center [32, 51] width 59 height 59
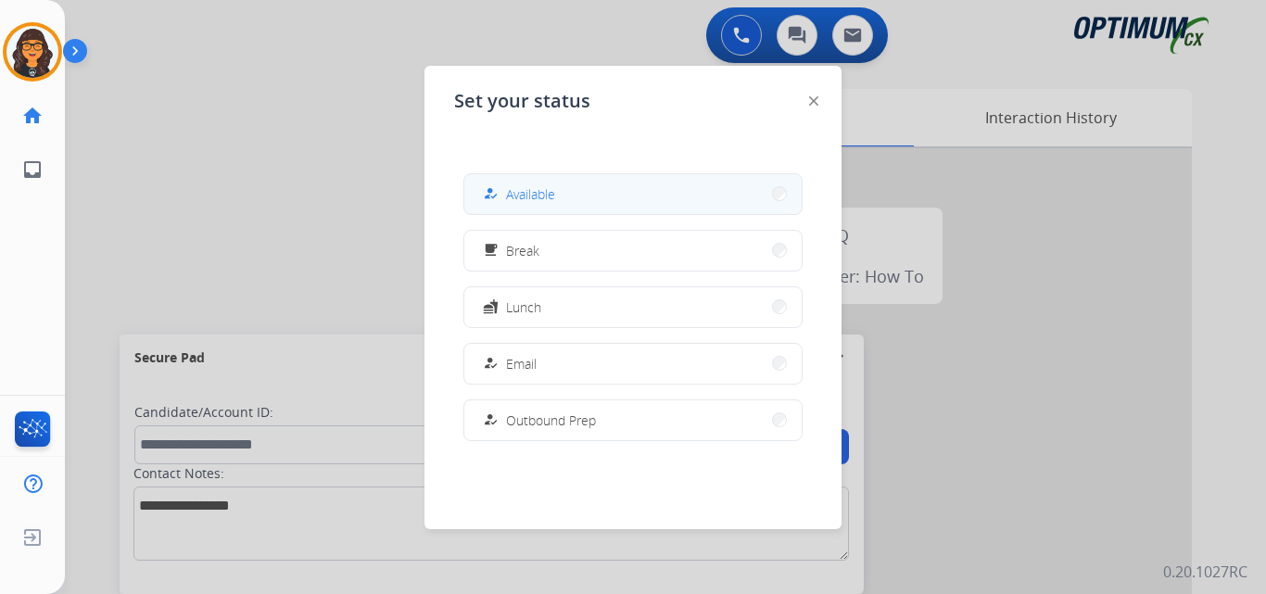
click at [550, 203] on span "Available" at bounding box center [530, 193] width 49 height 19
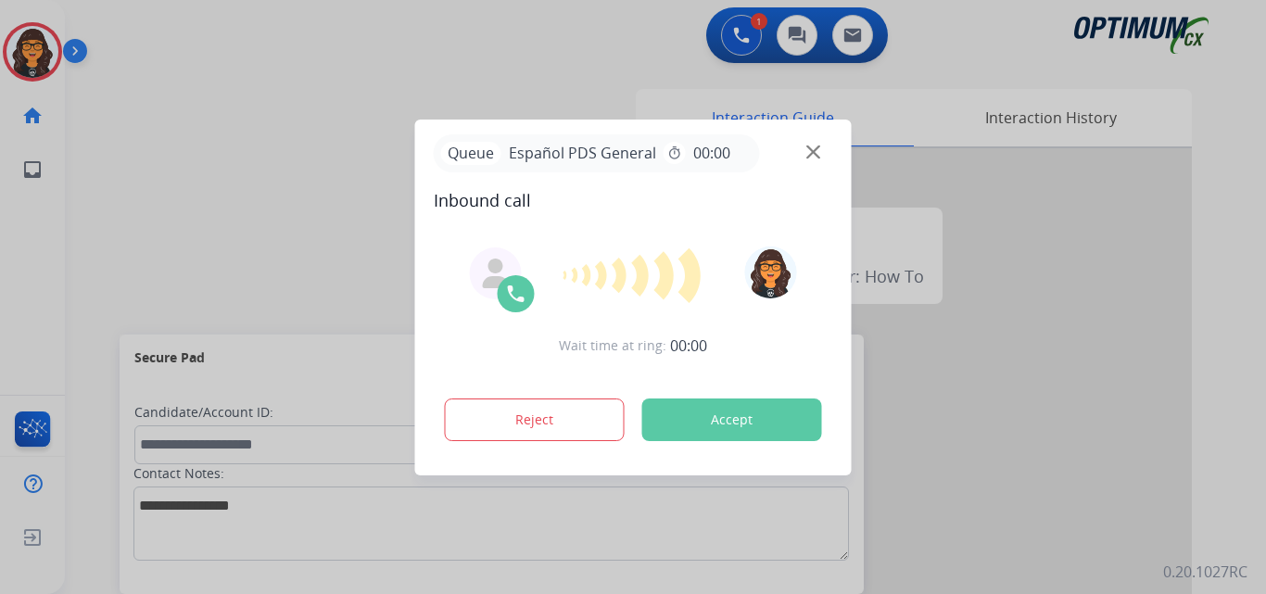
click at [765, 421] on button "Accept" at bounding box center [732, 420] width 180 height 43
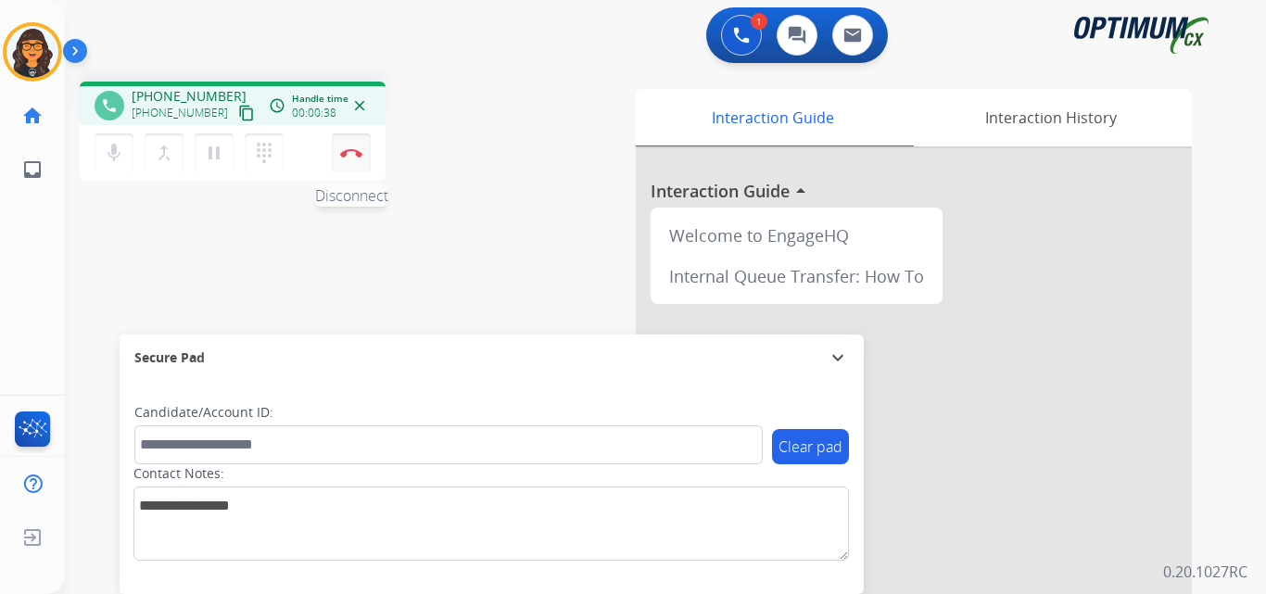
click at [351, 153] on img at bounding box center [351, 152] width 22 height 9
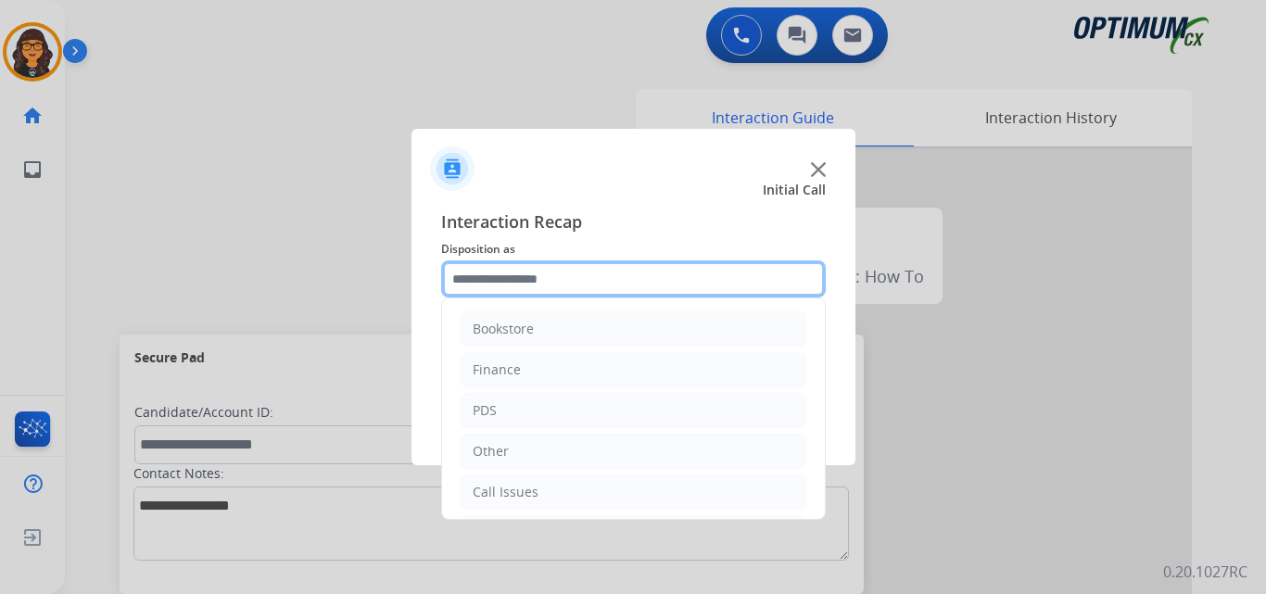
click at [571, 290] on input "text" at bounding box center [633, 278] width 385 height 37
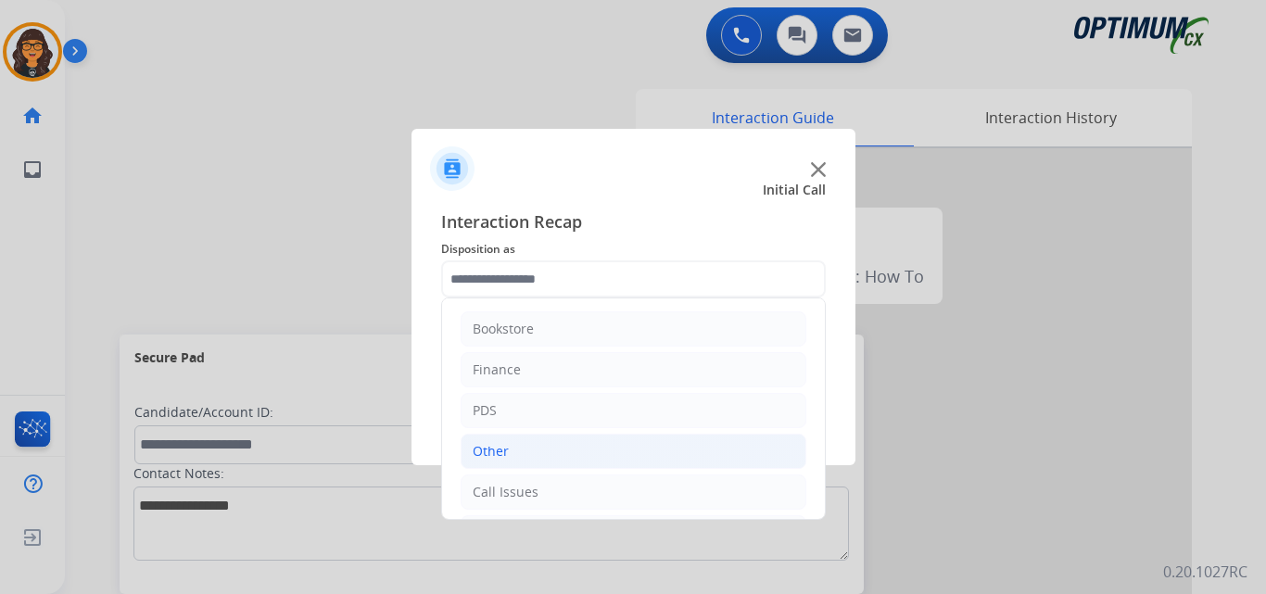
click at [497, 446] on div "Other" at bounding box center [491, 451] width 36 height 19
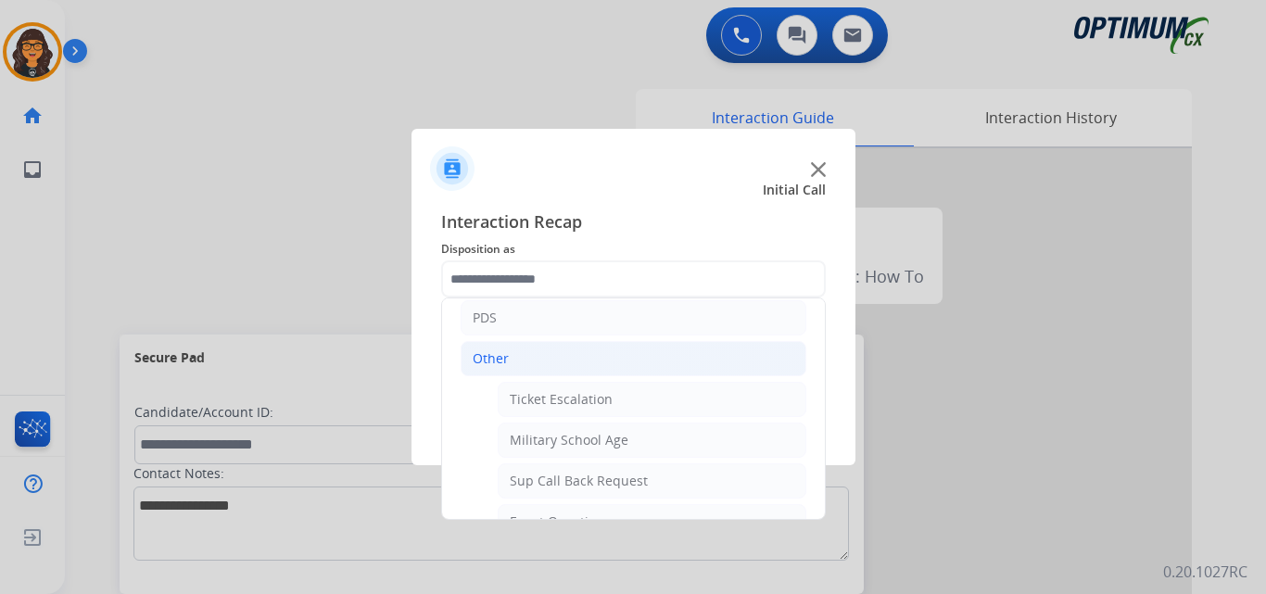
click at [496, 356] on div "Other" at bounding box center [491, 358] width 36 height 19
click at [528, 366] on div "Call Issues" at bounding box center [506, 366] width 66 height 19
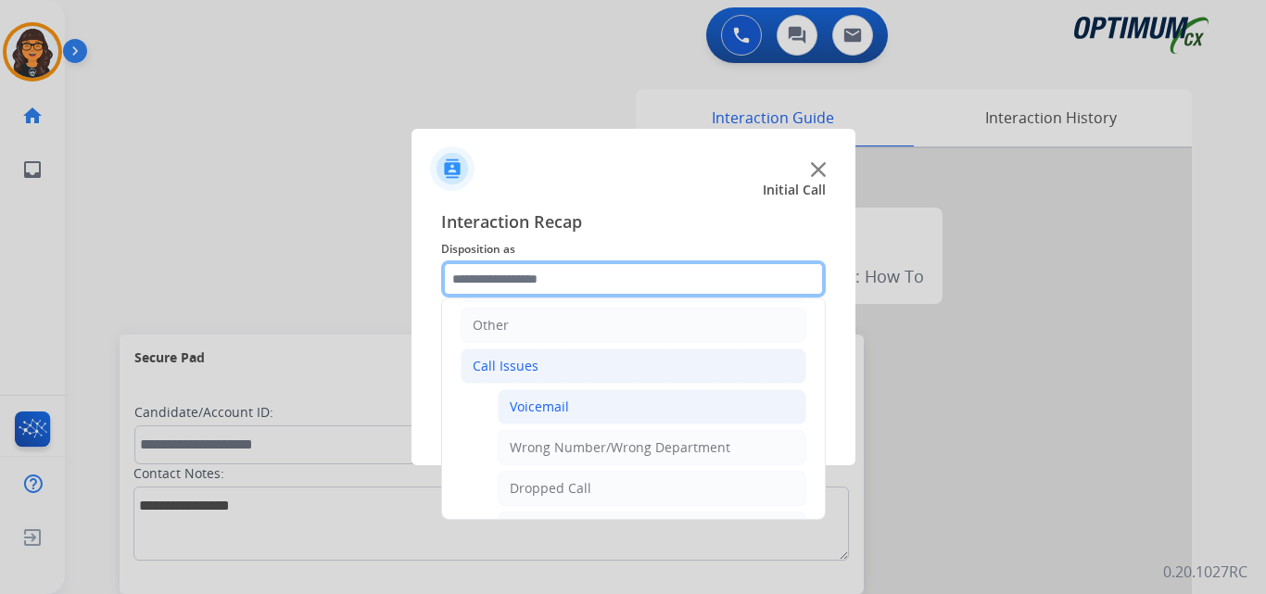
scroll to position [219, 0]
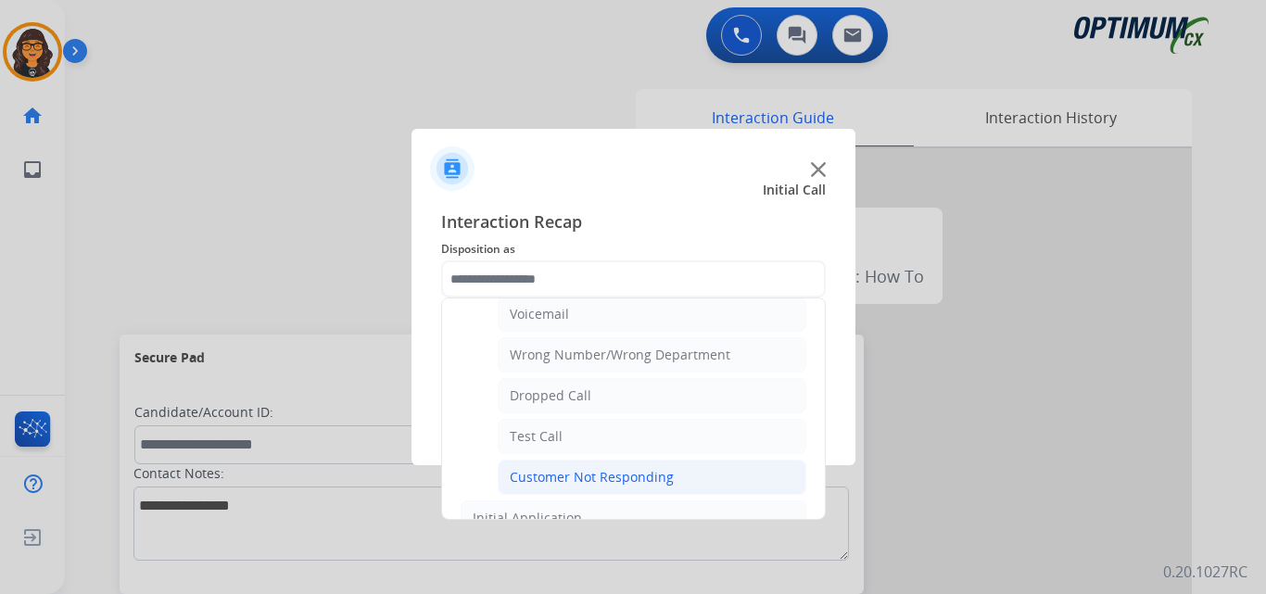
click at [624, 471] on div "Customer Not Responding" at bounding box center [592, 477] width 164 height 19
type input "**********"
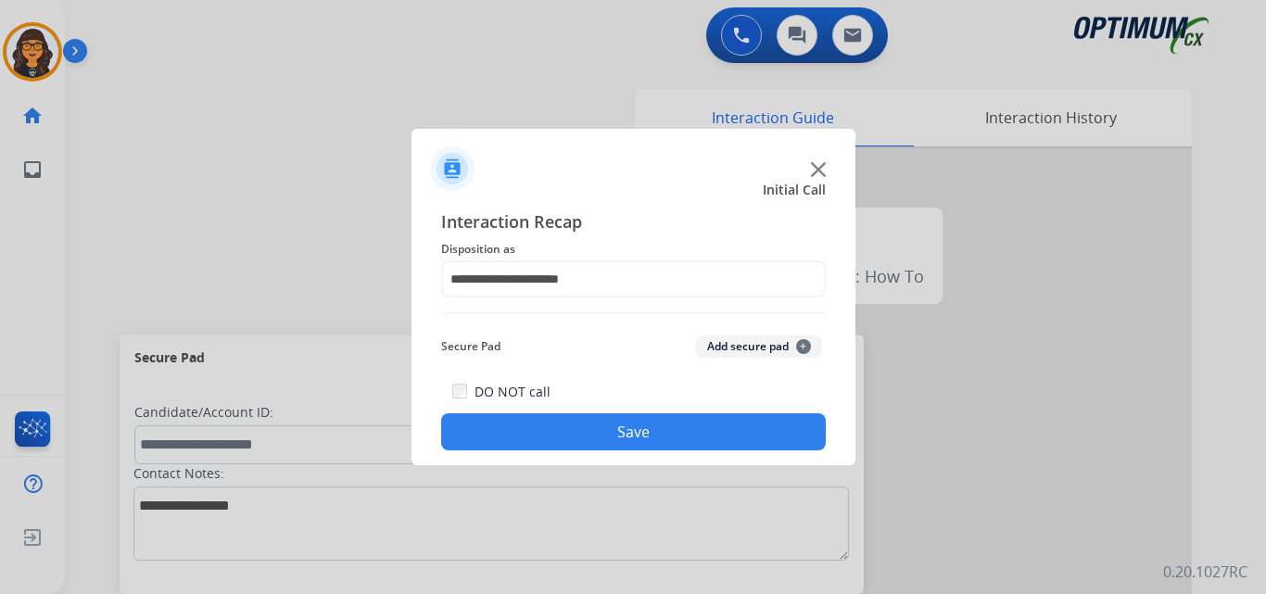
click at [596, 437] on button "Save" at bounding box center [633, 431] width 385 height 37
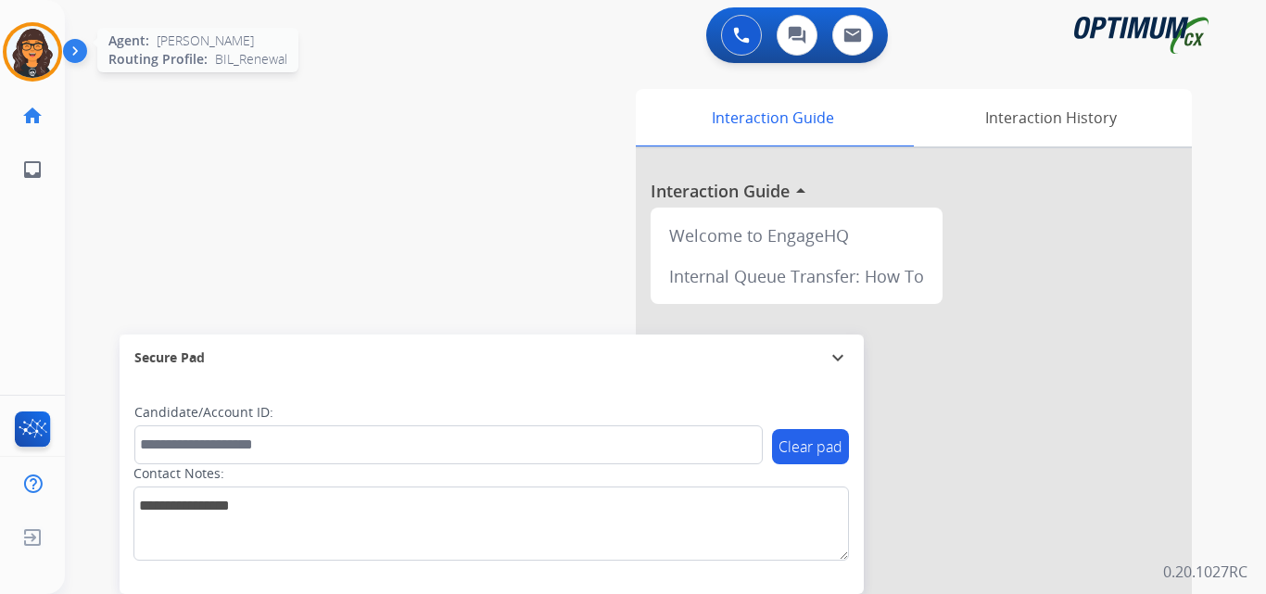
click at [23, 55] on img at bounding box center [32, 52] width 52 height 52
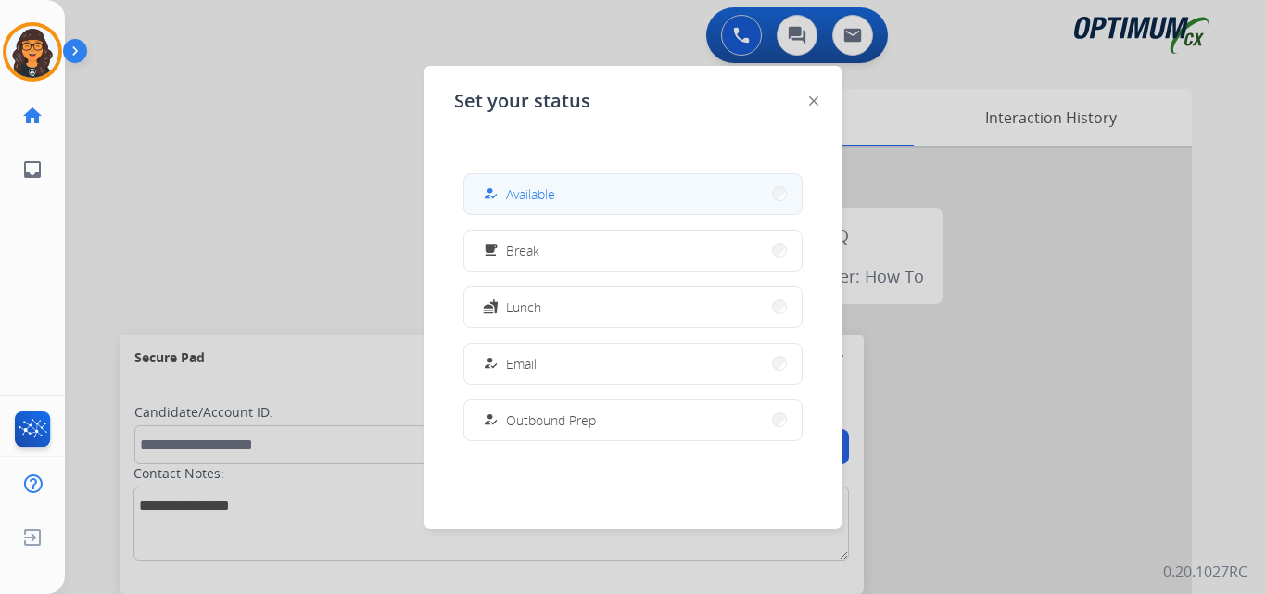
click at [506, 184] on div "how_to_reg" at bounding box center [492, 194] width 27 height 22
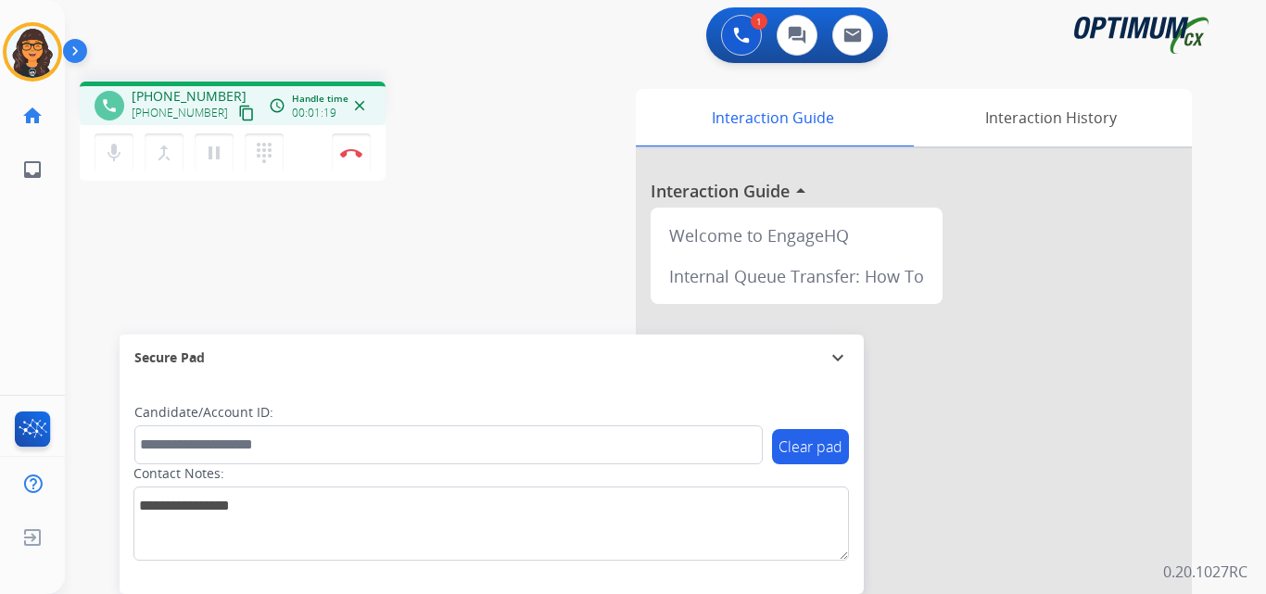
click at [238, 107] on mat-icon "content_copy" at bounding box center [246, 113] width 17 height 17
click at [357, 151] on img at bounding box center [351, 152] width 22 height 9
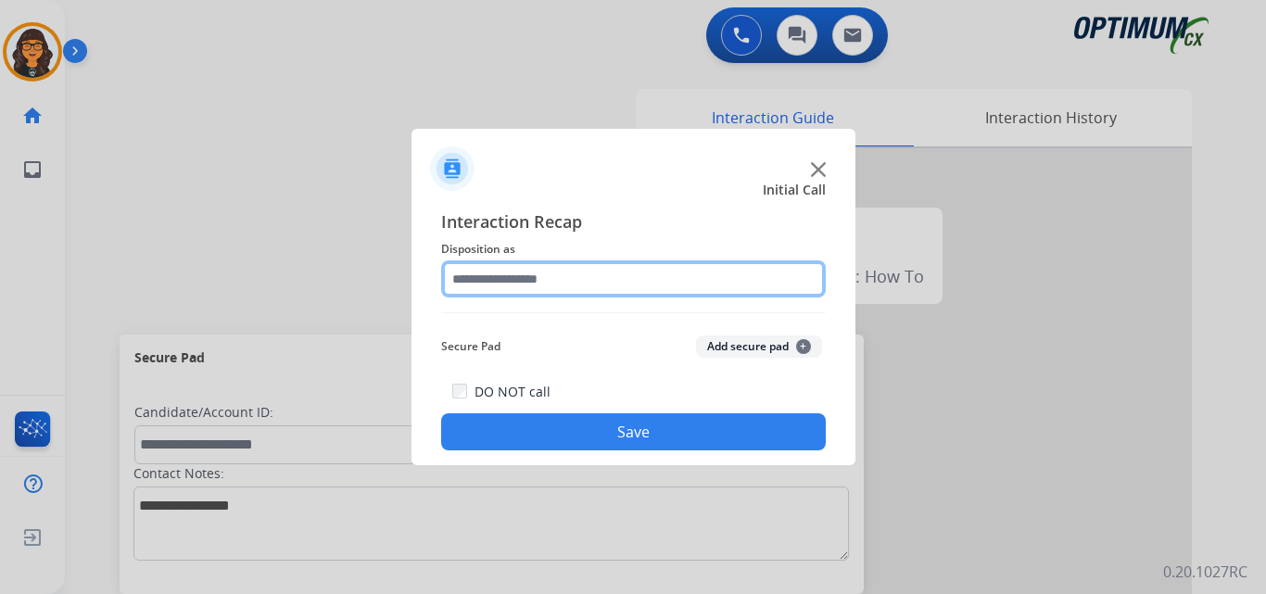
click at [539, 273] on input "text" at bounding box center [633, 278] width 385 height 37
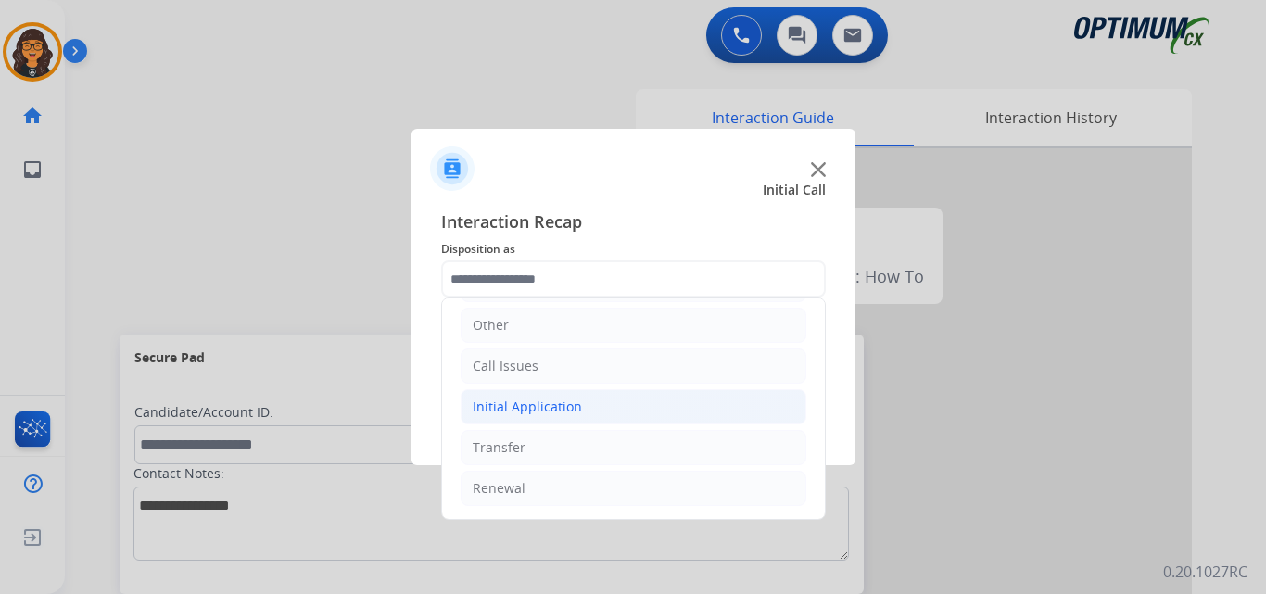
click at [537, 408] on div "Initial Application" at bounding box center [527, 407] width 109 height 19
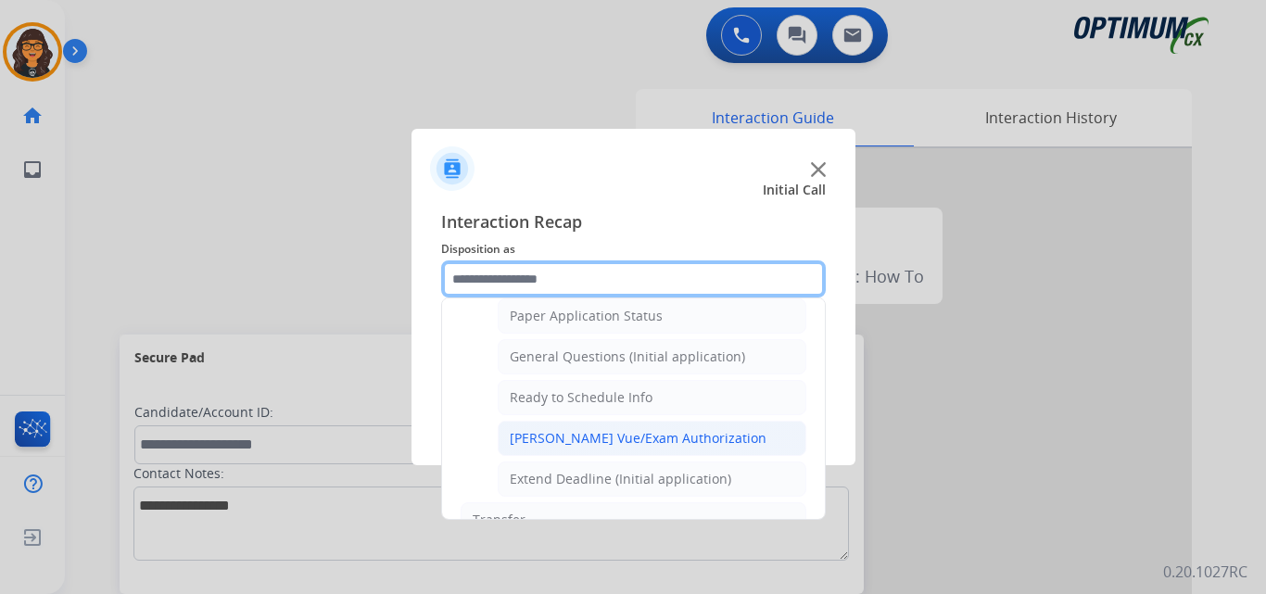
scroll to position [1053, 0]
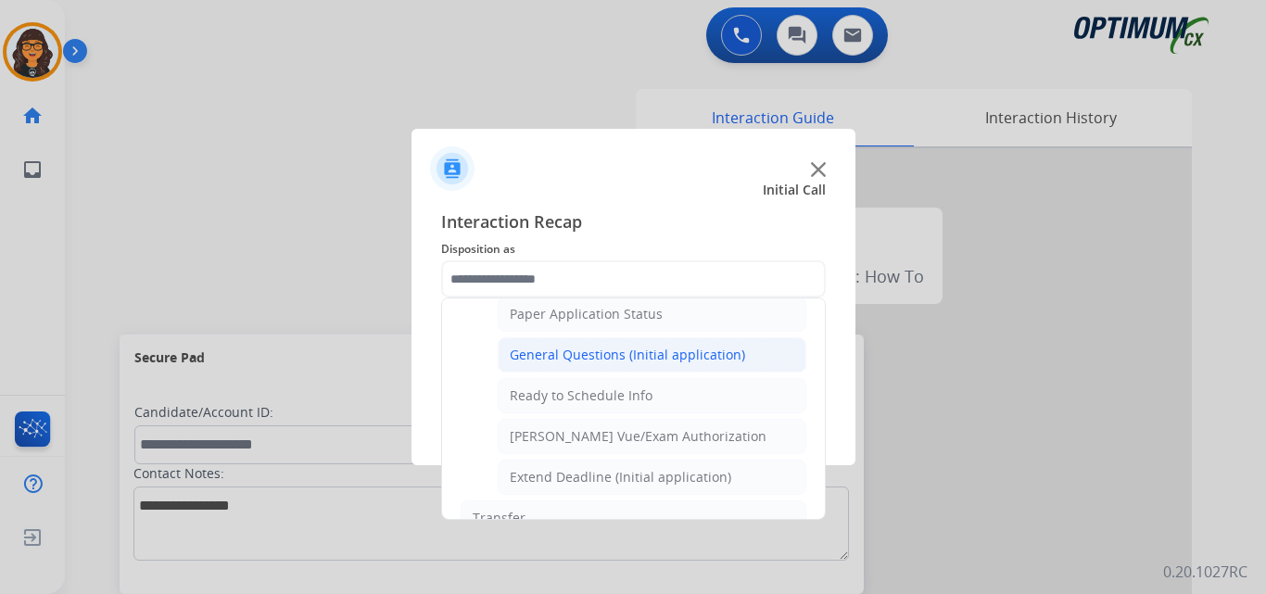
click at [602, 348] on div "General Questions (Initial application)" at bounding box center [627, 355] width 235 height 19
type input "**********"
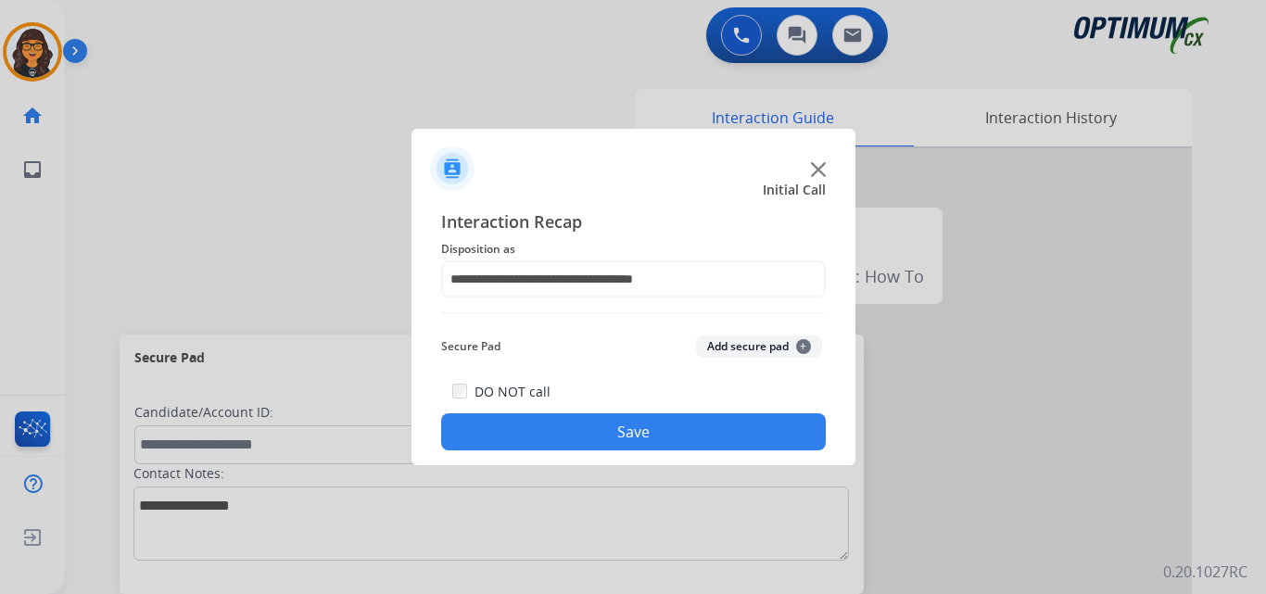
drag, startPoint x: 610, startPoint y: 424, endPoint x: 389, endPoint y: 156, distance: 347.0
click at [610, 423] on button "Save" at bounding box center [633, 431] width 385 height 37
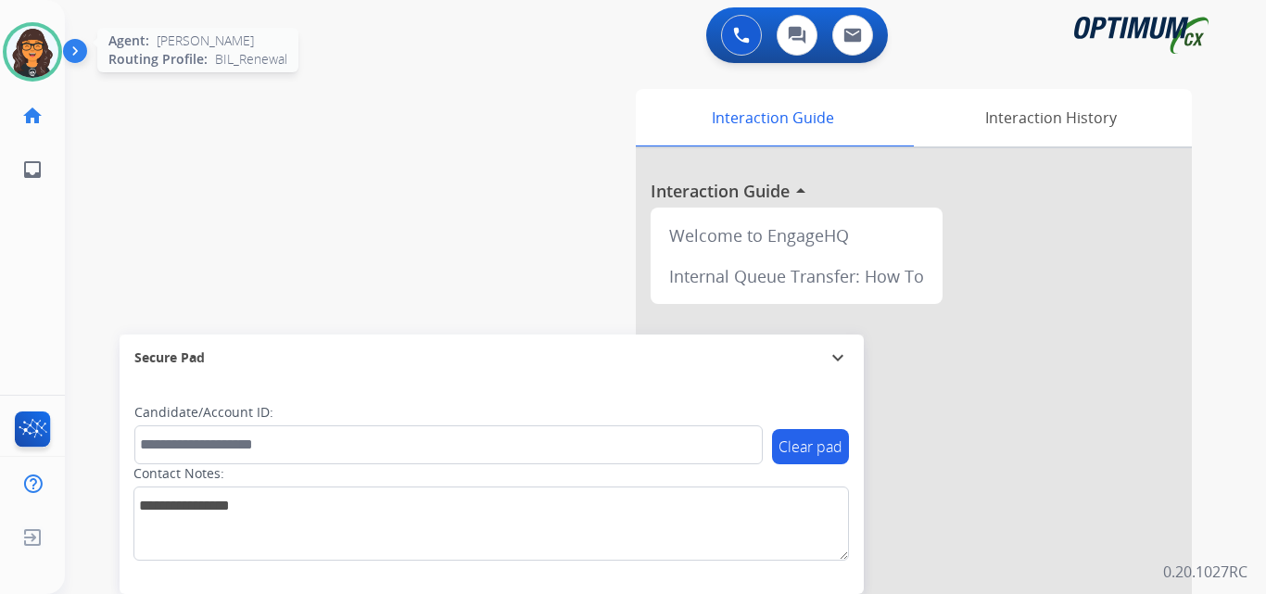
click at [23, 51] on img at bounding box center [32, 52] width 52 height 52
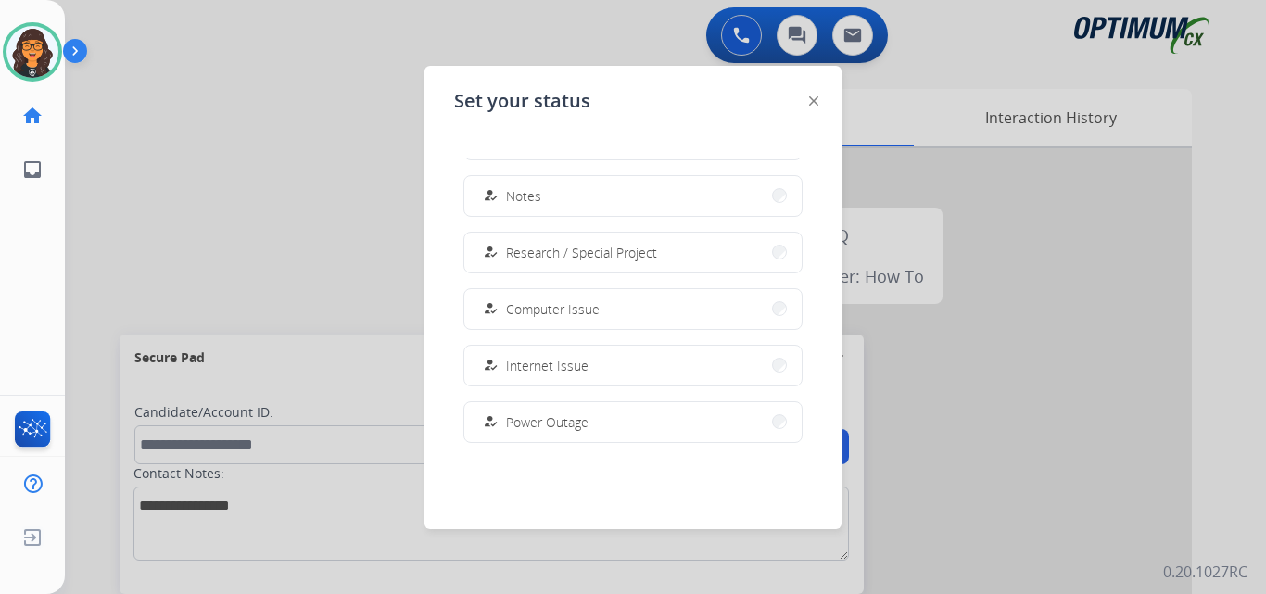
scroll to position [463, 0]
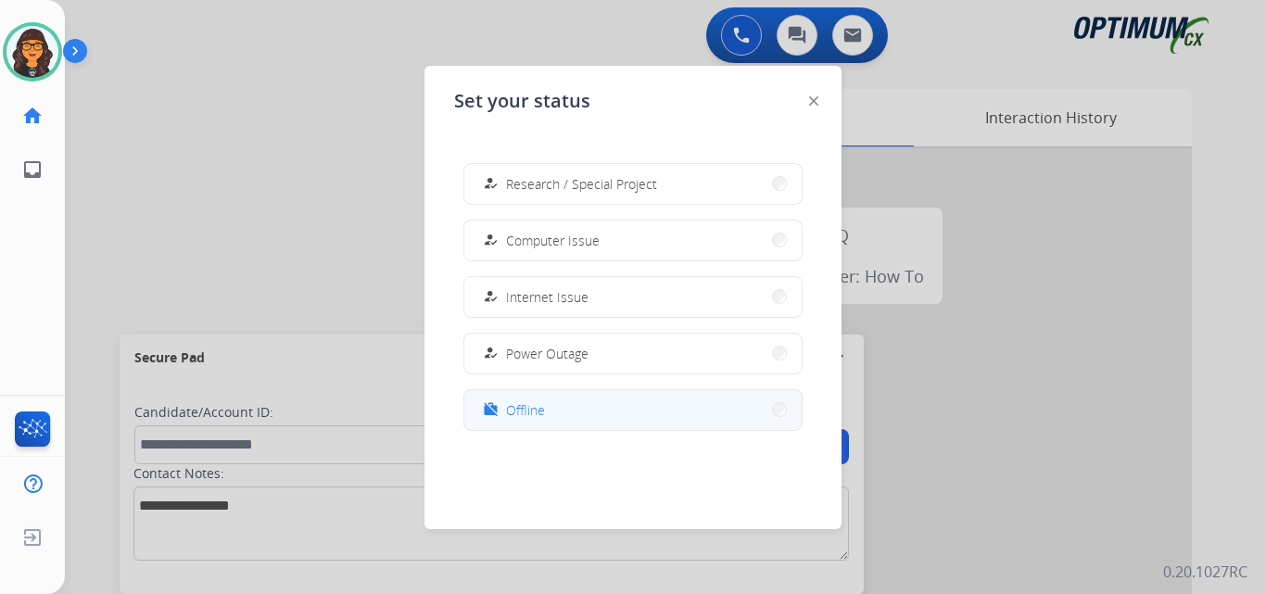
click at [509, 420] on button "work_off Offline" at bounding box center [632, 410] width 337 height 40
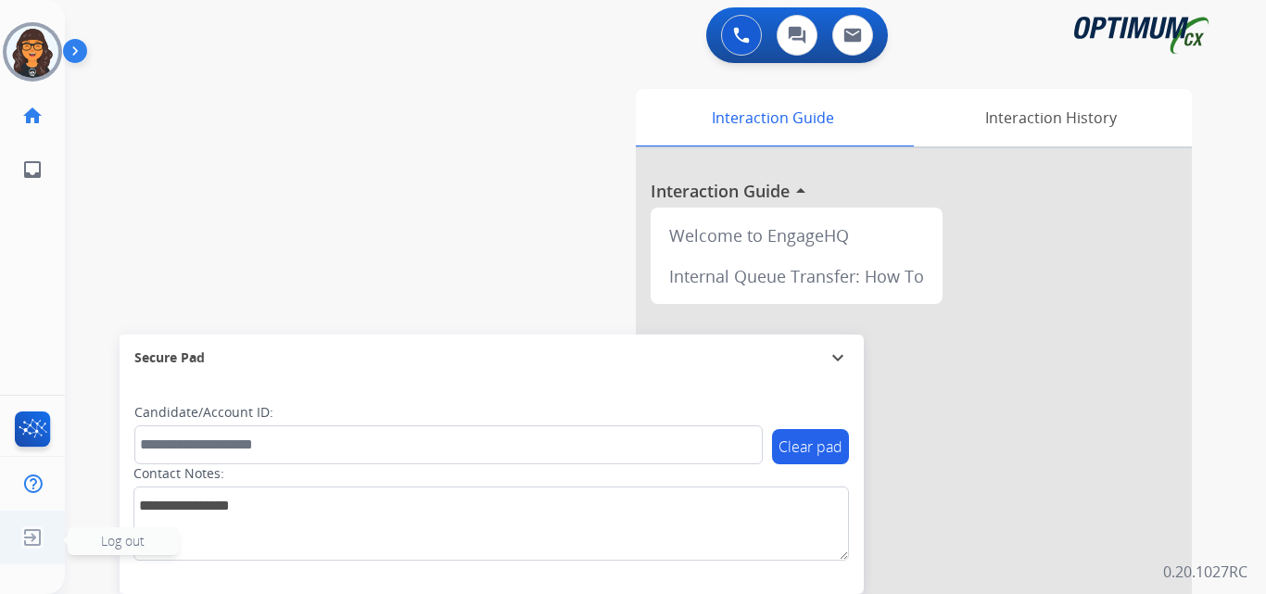
click at [26, 538] on img at bounding box center [32, 537] width 33 height 35
